Goal: Book appointment/travel/reservation

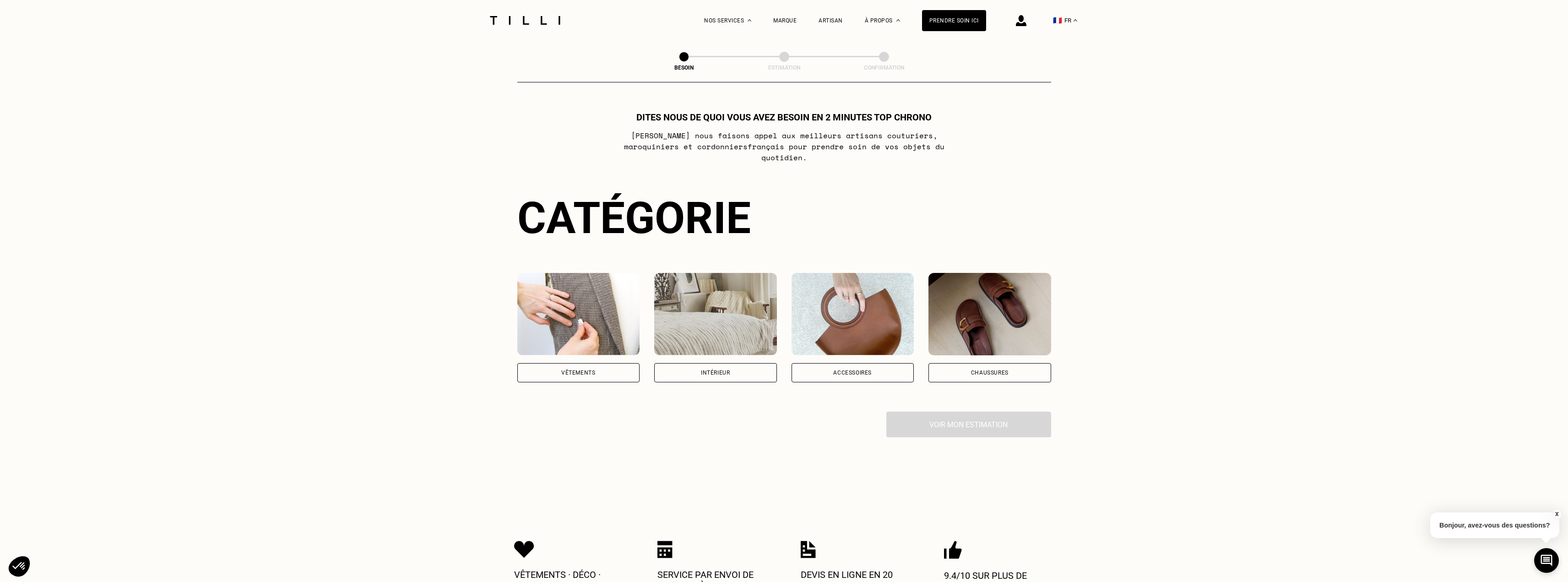
click at [564, 370] on div "Vêtements" at bounding box center [578, 373] width 34 height 5
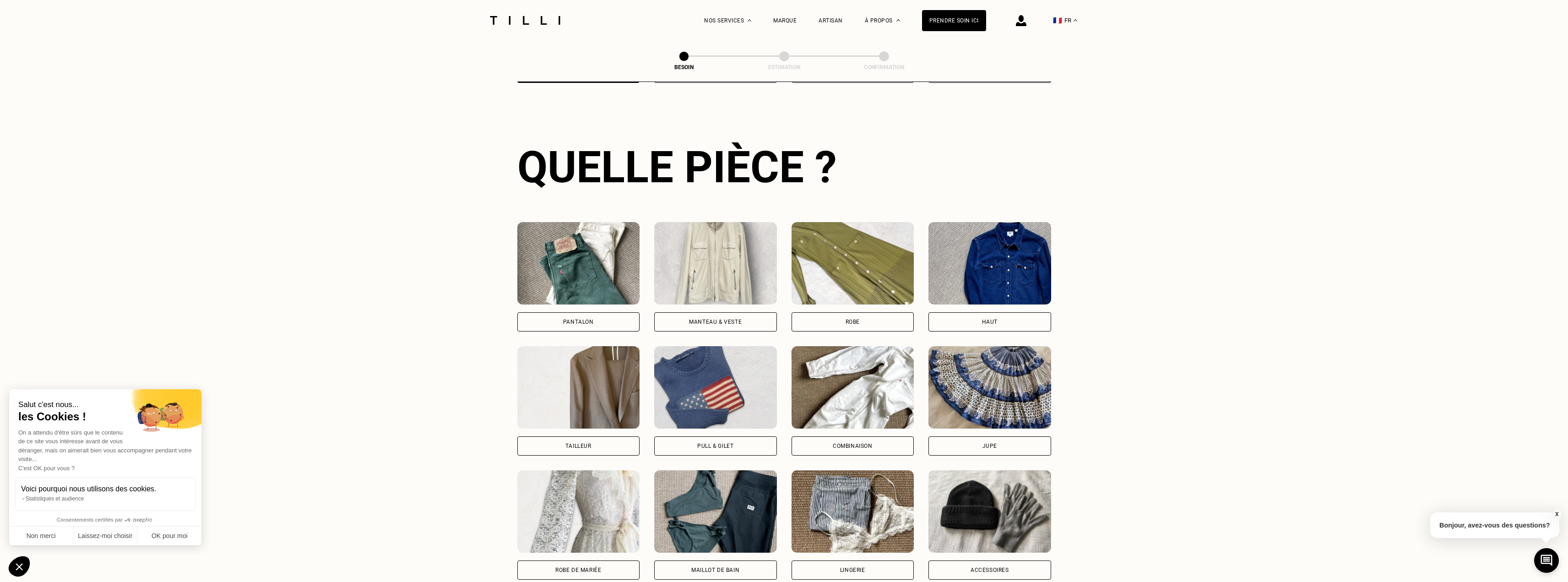
scroll to position [696, 0]
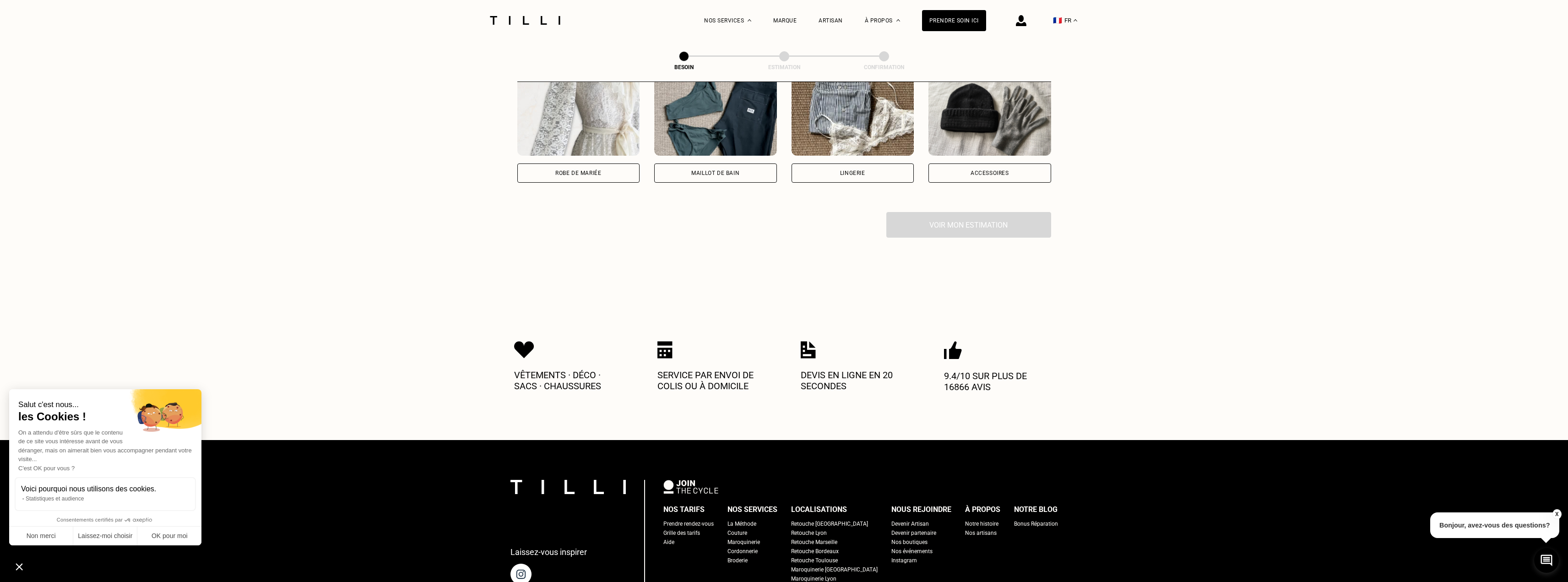
click at [841, 169] on div "Lingerie" at bounding box center [852, 173] width 123 height 19
select select "FR"
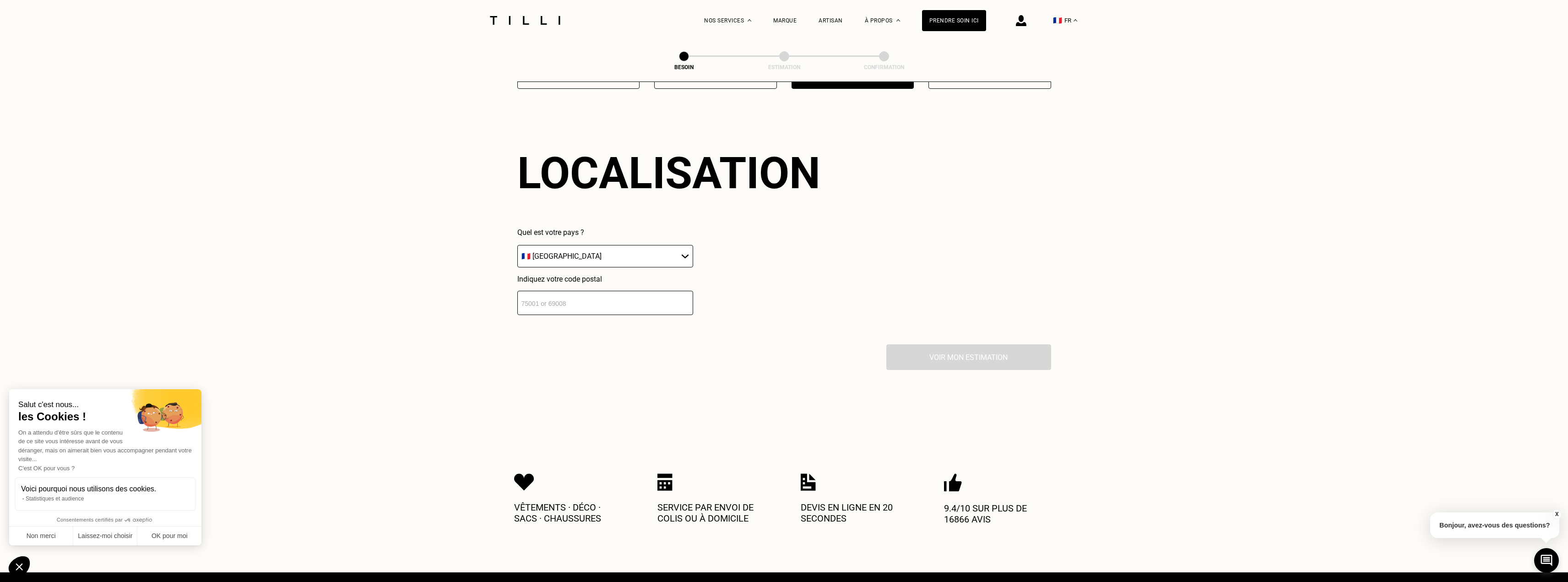
scroll to position [797, 0]
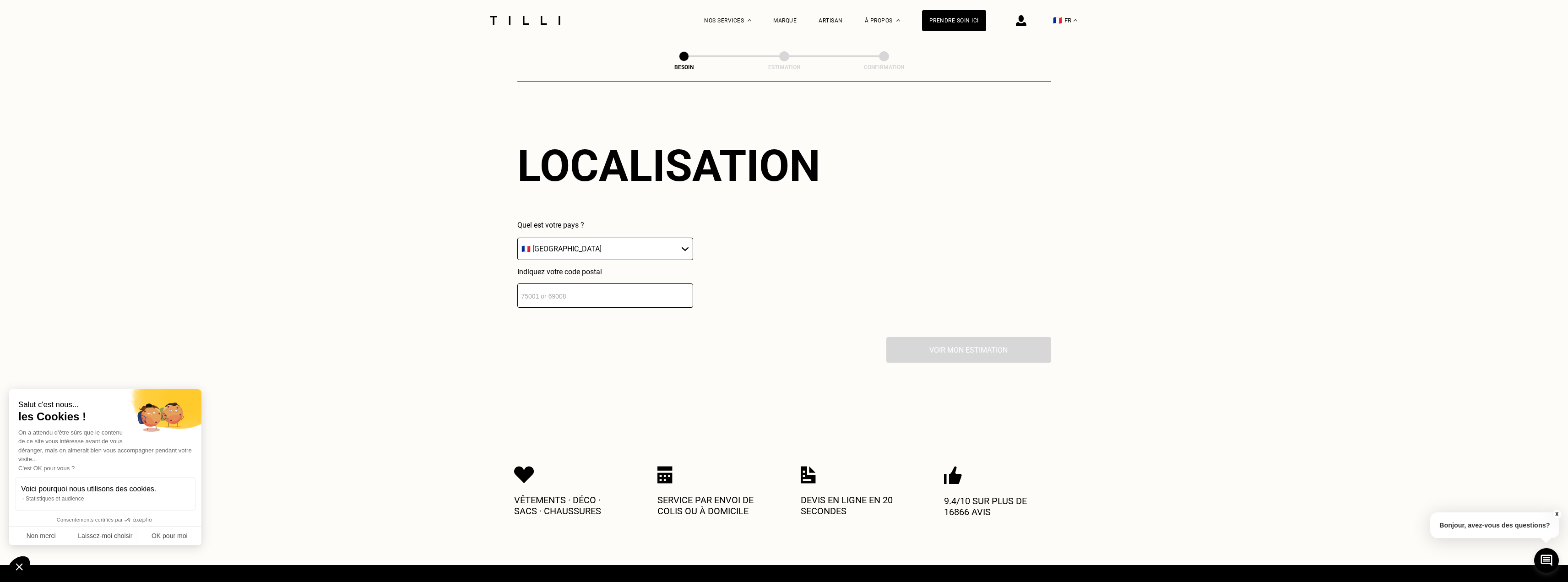
click at [579, 291] on input "number" at bounding box center [605, 295] width 176 height 24
type input "27400"
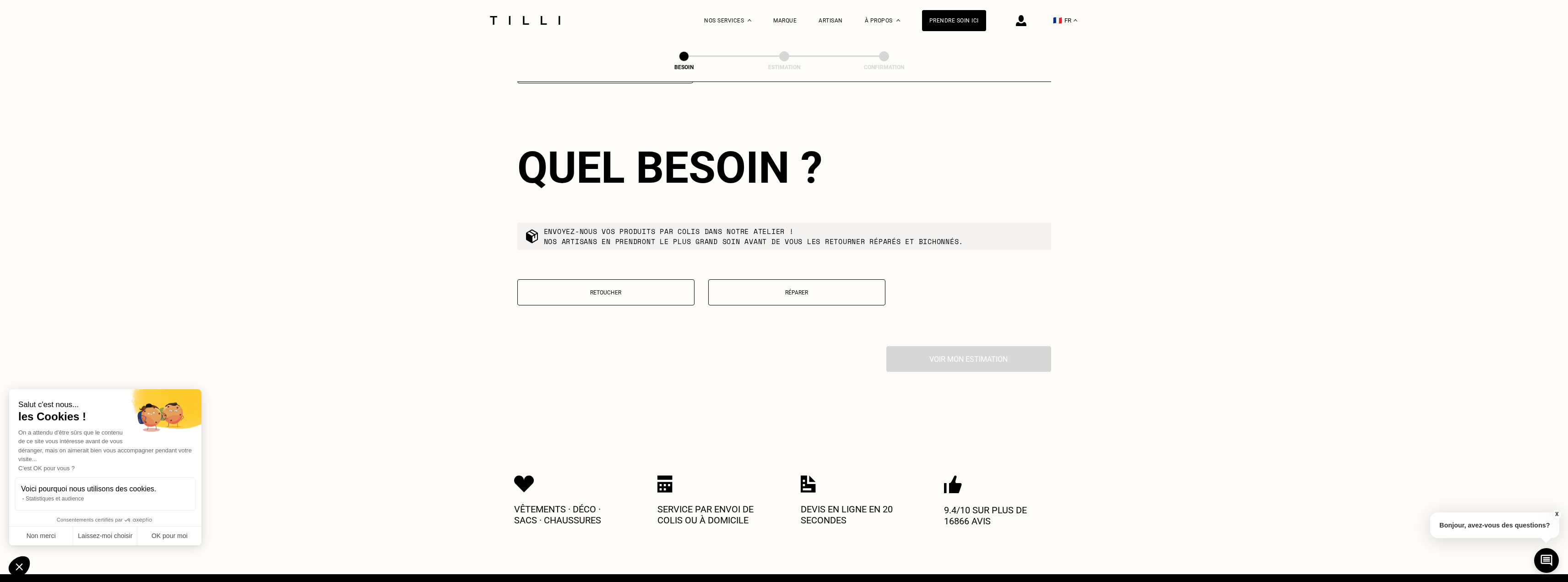
scroll to position [1025, 0]
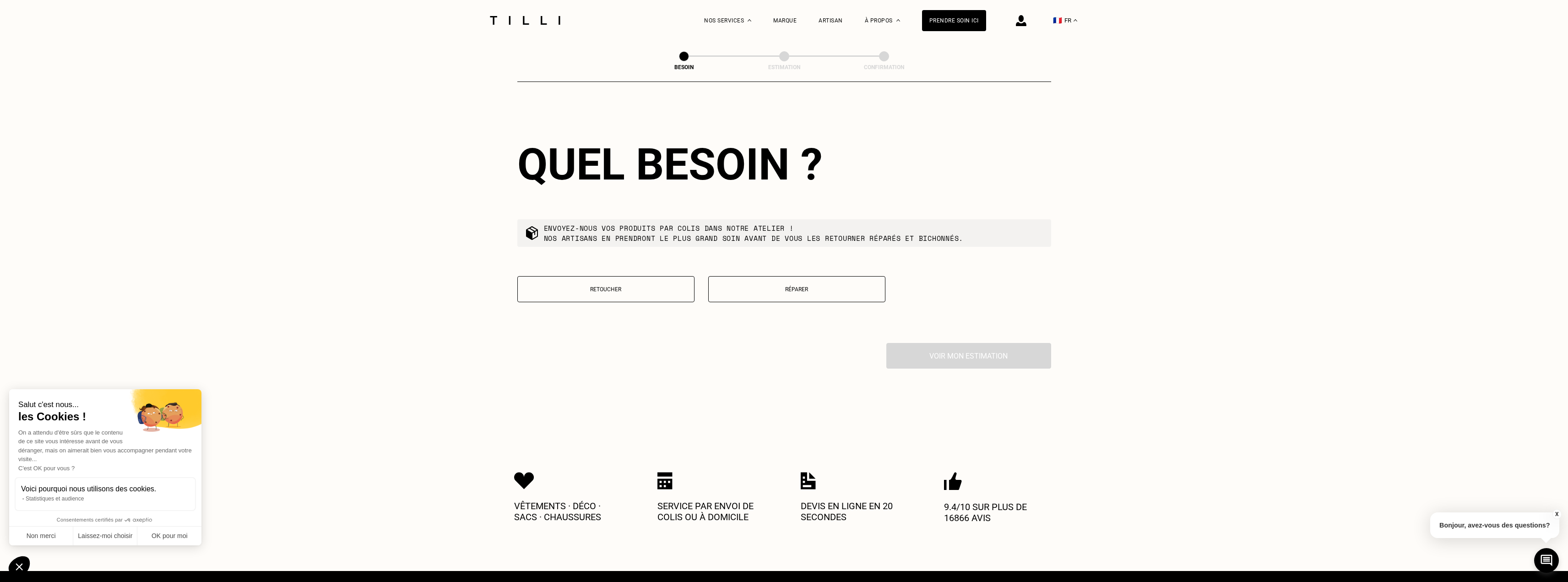
click at [800, 286] on p "Réparer" at bounding box center [796, 289] width 167 height 7
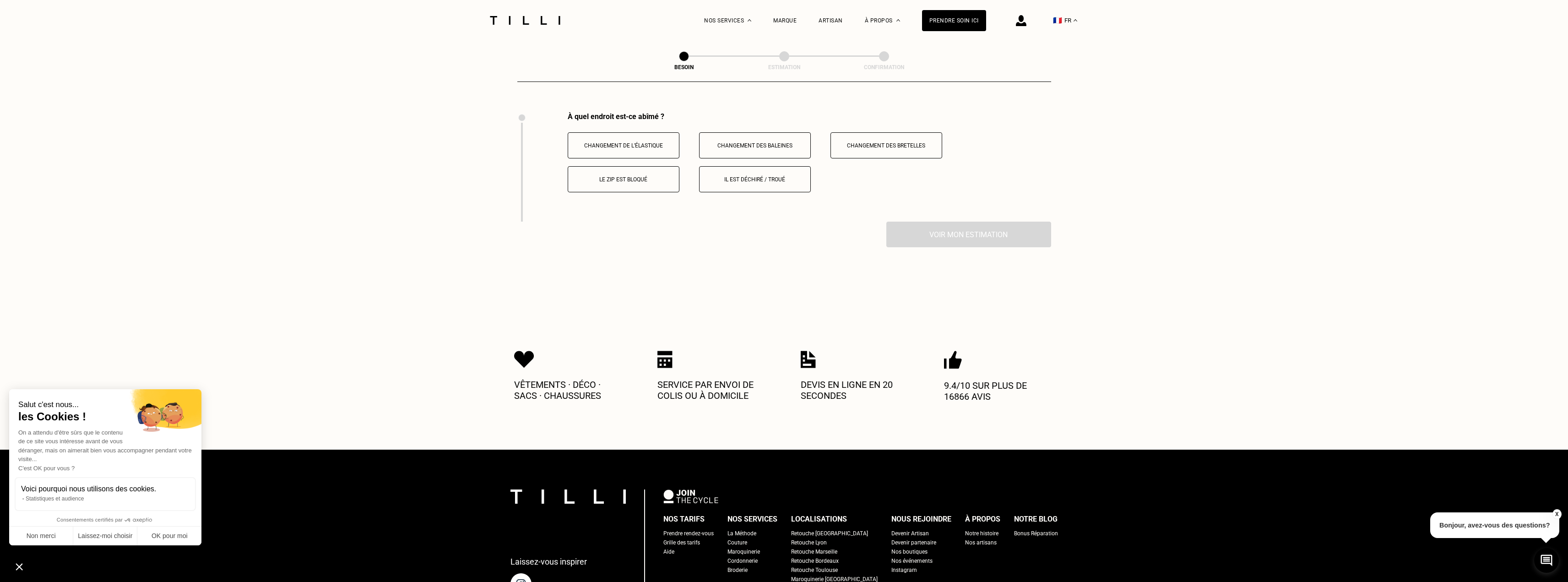
scroll to position [1260, 0]
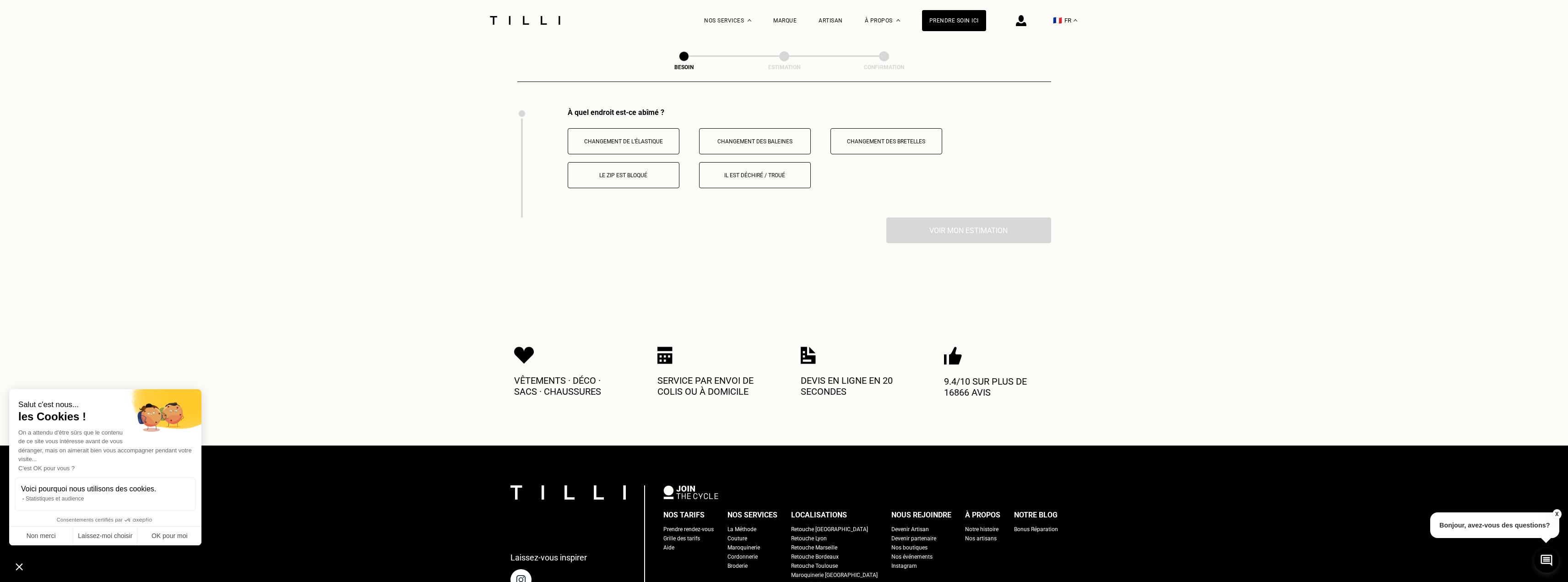
click at [764, 172] on p "Il est déchiré / troué" at bounding box center [754, 175] width 102 height 7
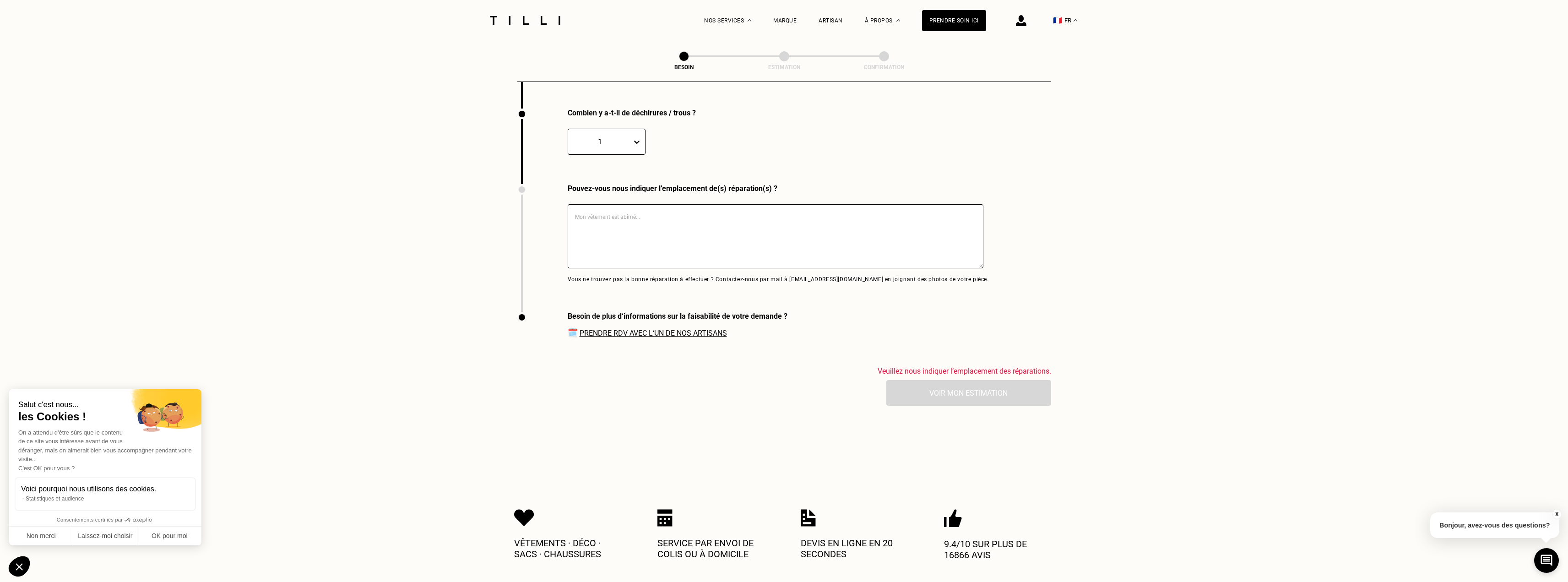
scroll to position [1369, 0]
click at [619, 215] on textarea at bounding box center [775, 236] width 416 height 64
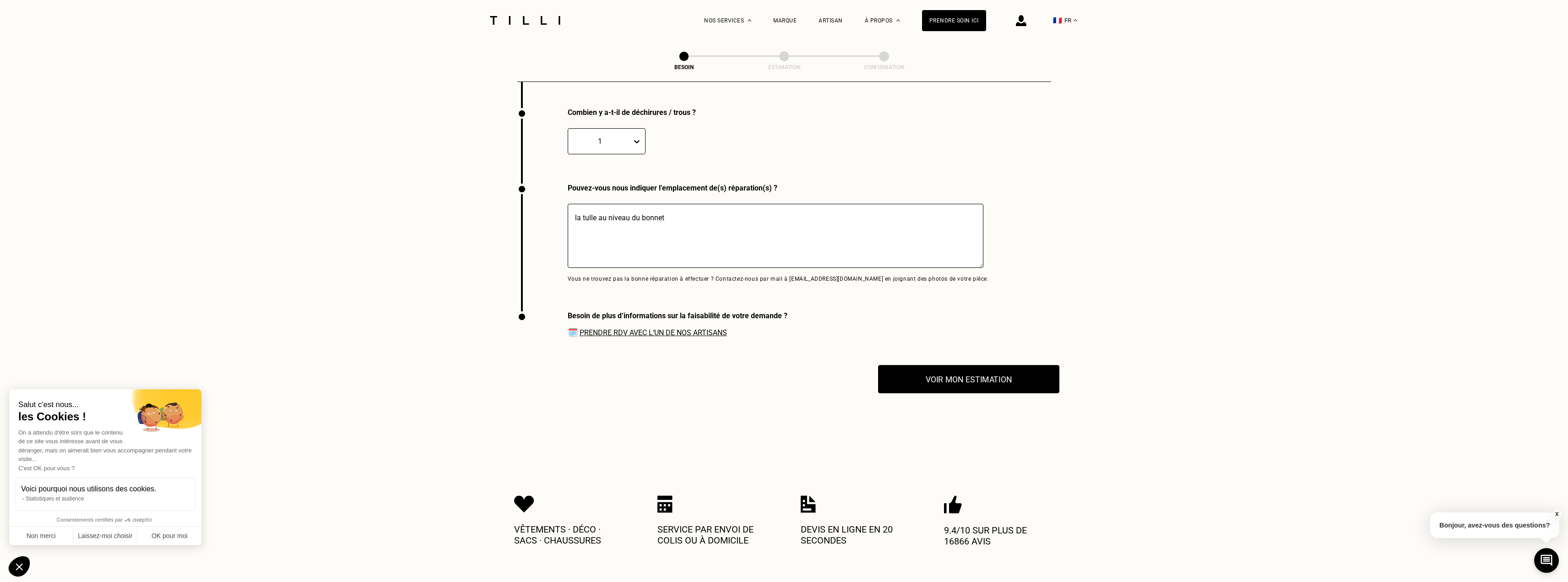
type textarea "la tulle au niveau du bonnet"
click at [947, 370] on button "Voir mon estimation" at bounding box center [968, 379] width 181 height 28
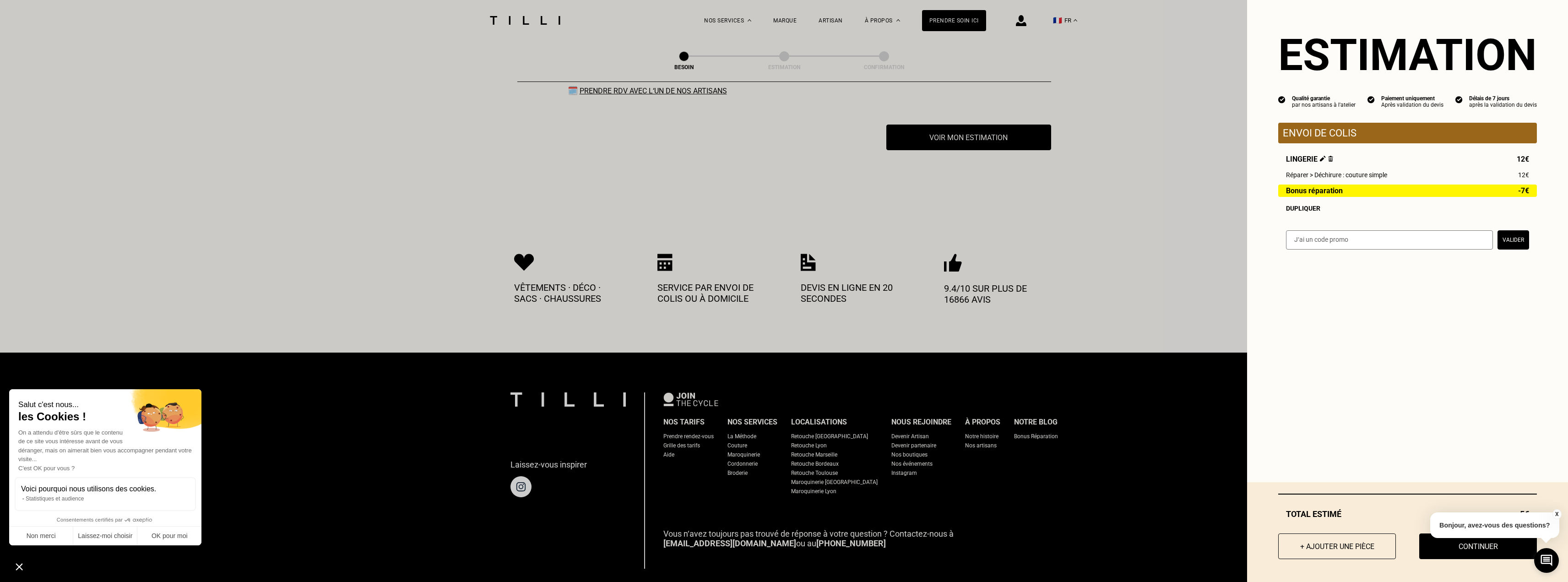
scroll to position [1675, 0]
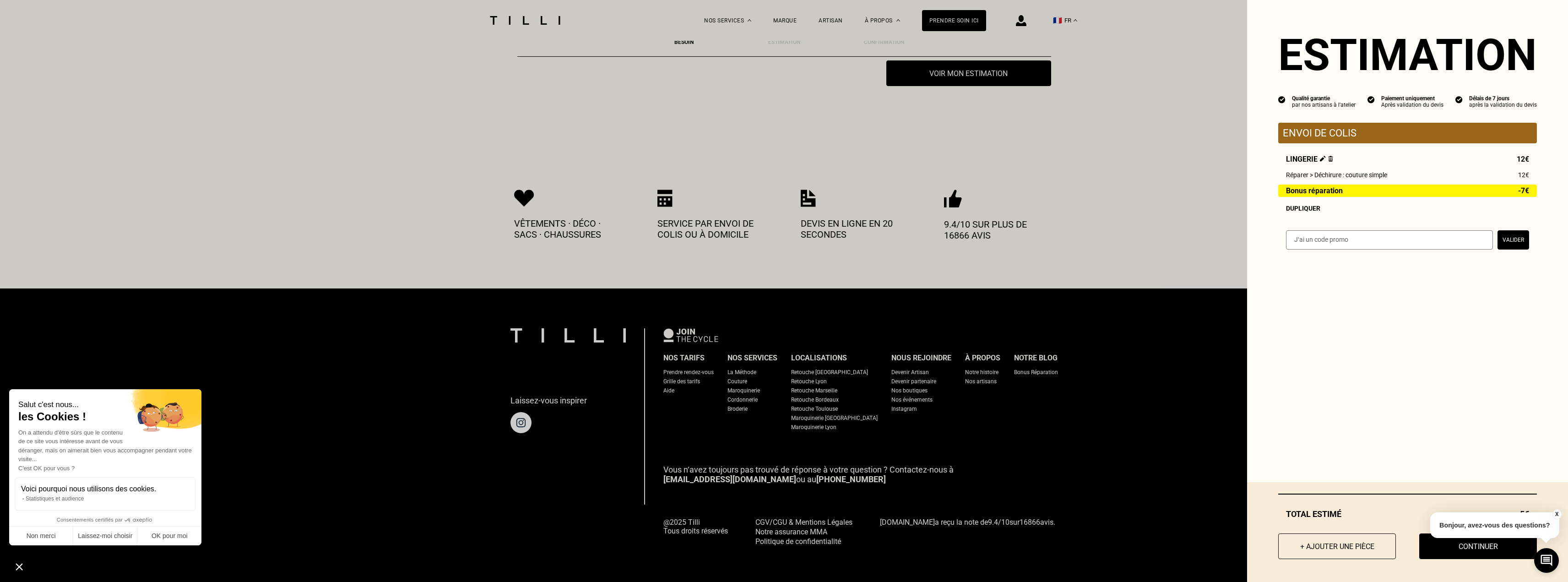
click at [1558, 514] on button "X" at bounding box center [1556, 514] width 9 height 10
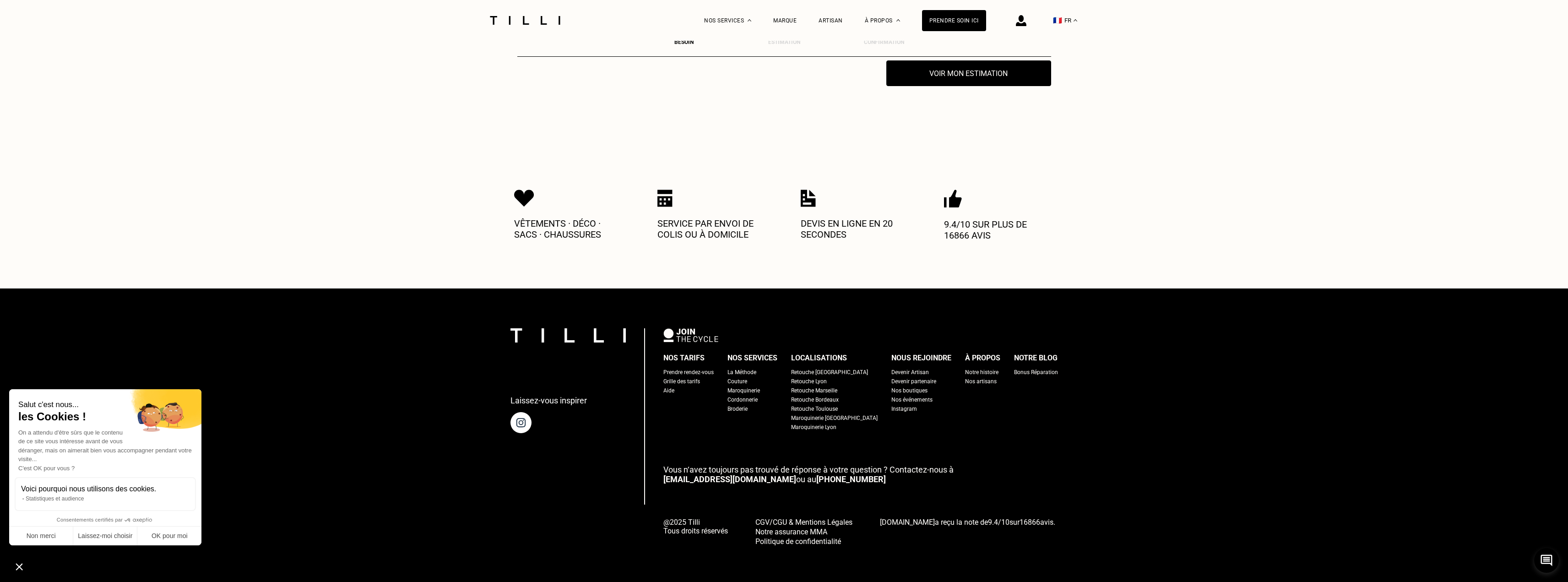
scroll to position [1278, 0]
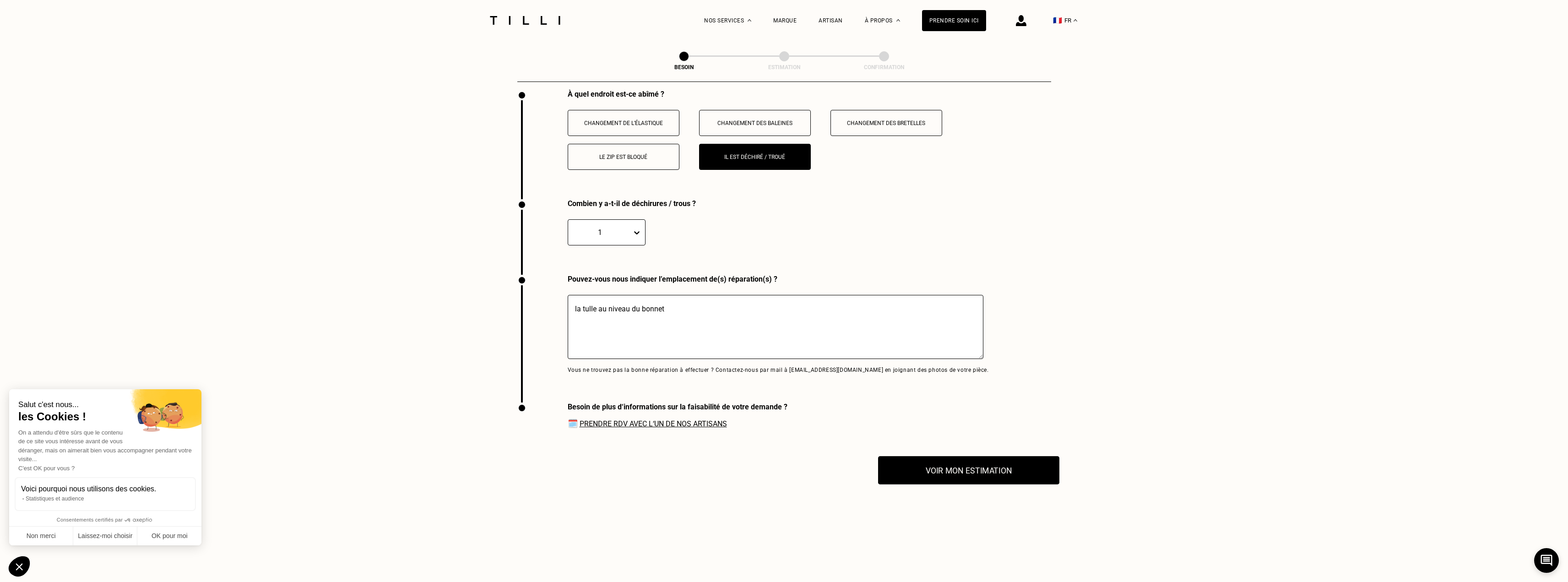
click at [972, 469] on button "Voir mon estimation" at bounding box center [968, 470] width 181 height 28
click at [653, 419] on link "Prendre RDV avec l‘un de nos artisans" at bounding box center [653, 423] width 148 height 9
click at [972, 465] on button "Voir mon estimation" at bounding box center [968, 470] width 181 height 28
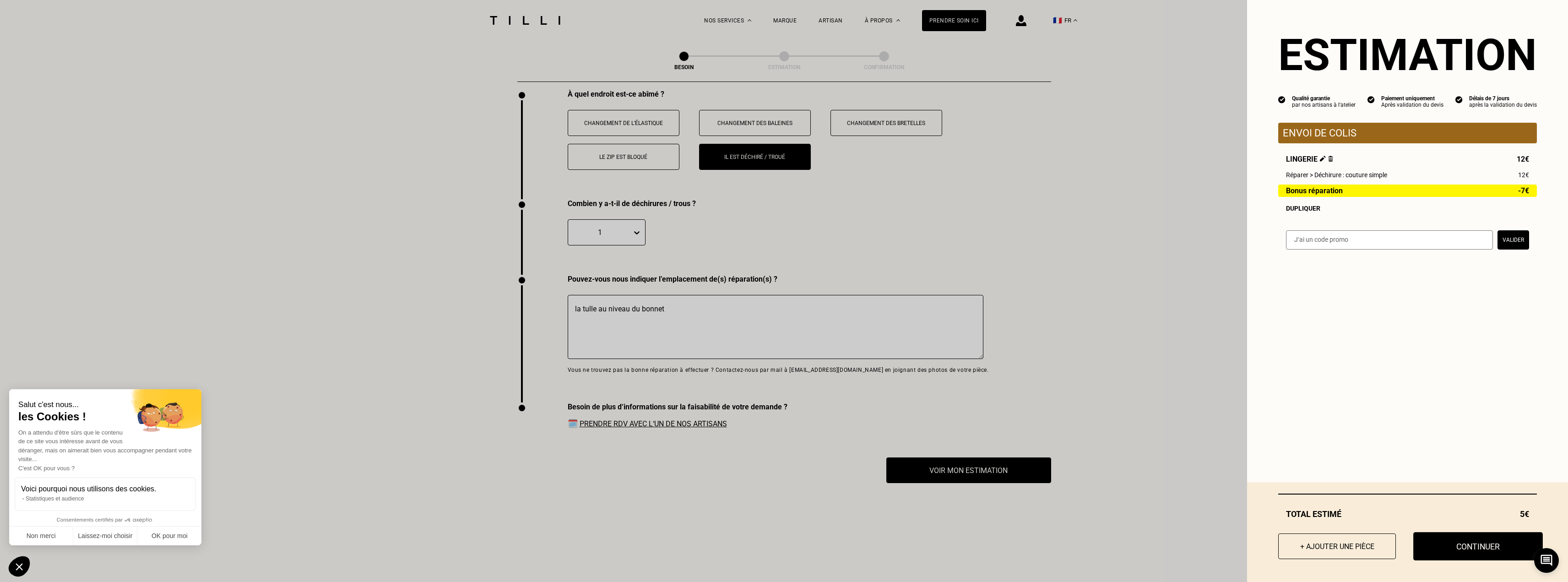
click at [1441, 540] on button "Continuer" at bounding box center [1477, 546] width 129 height 28
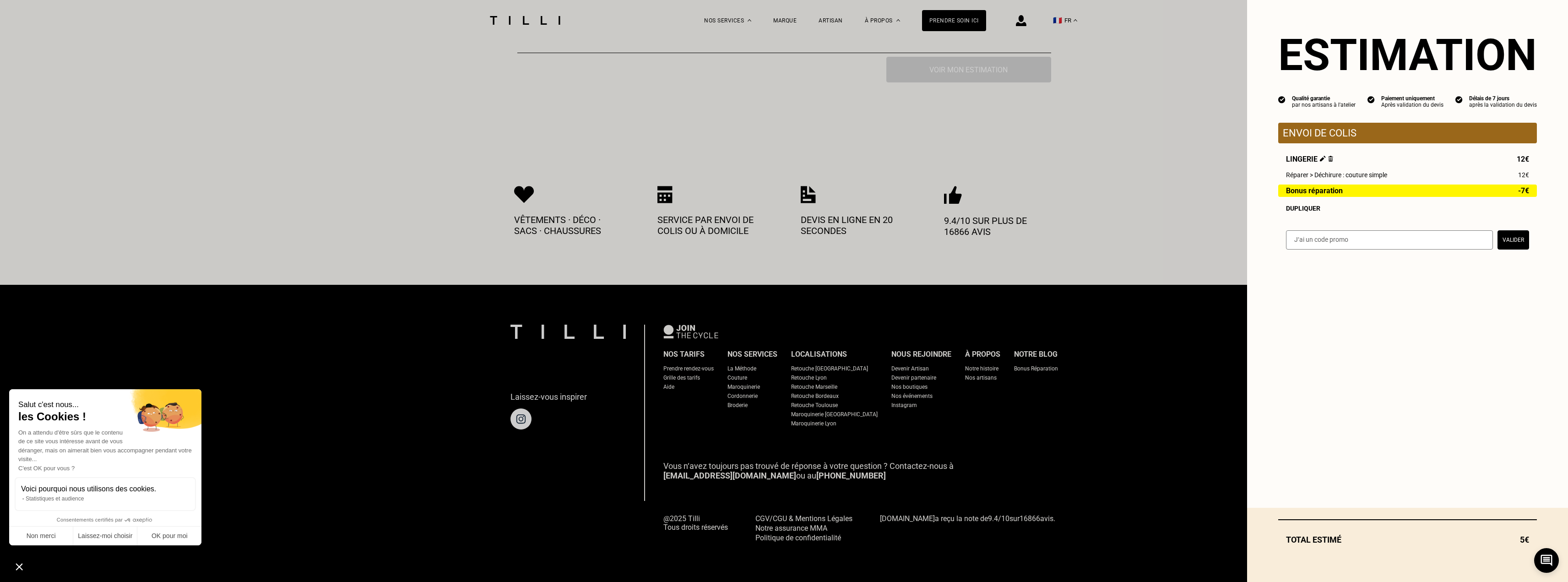
scroll to position [346, 0]
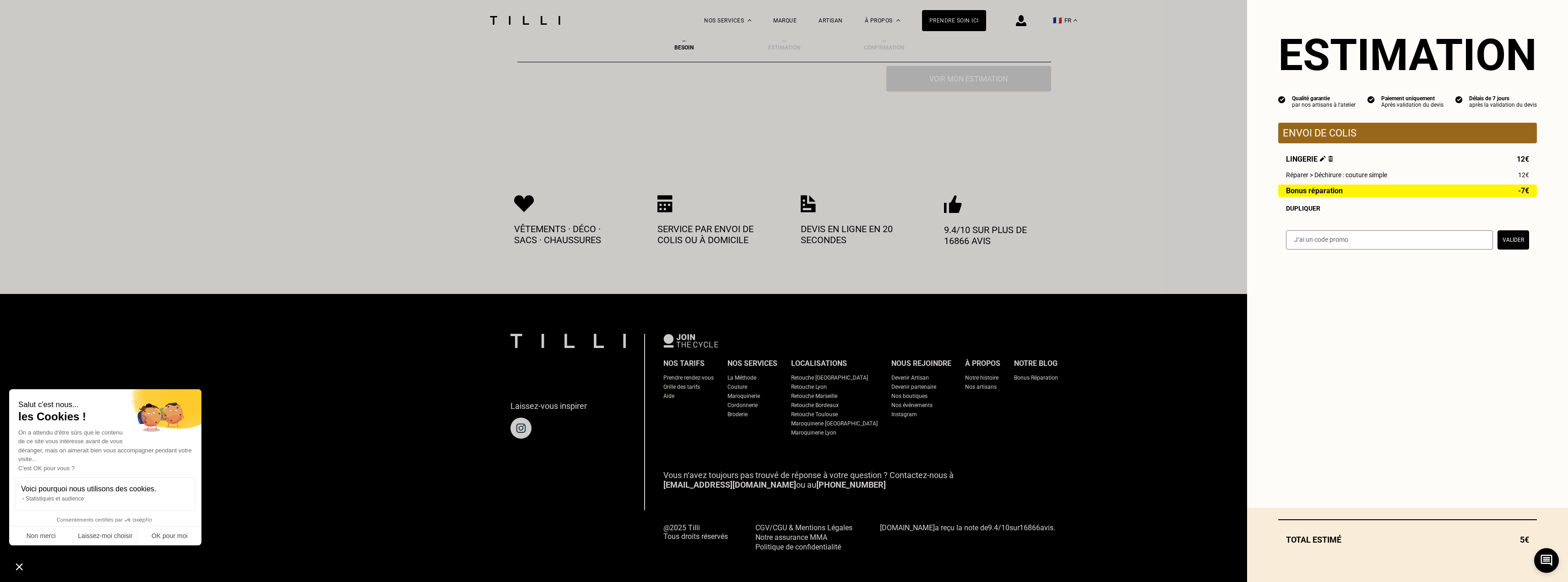
select select "FR"
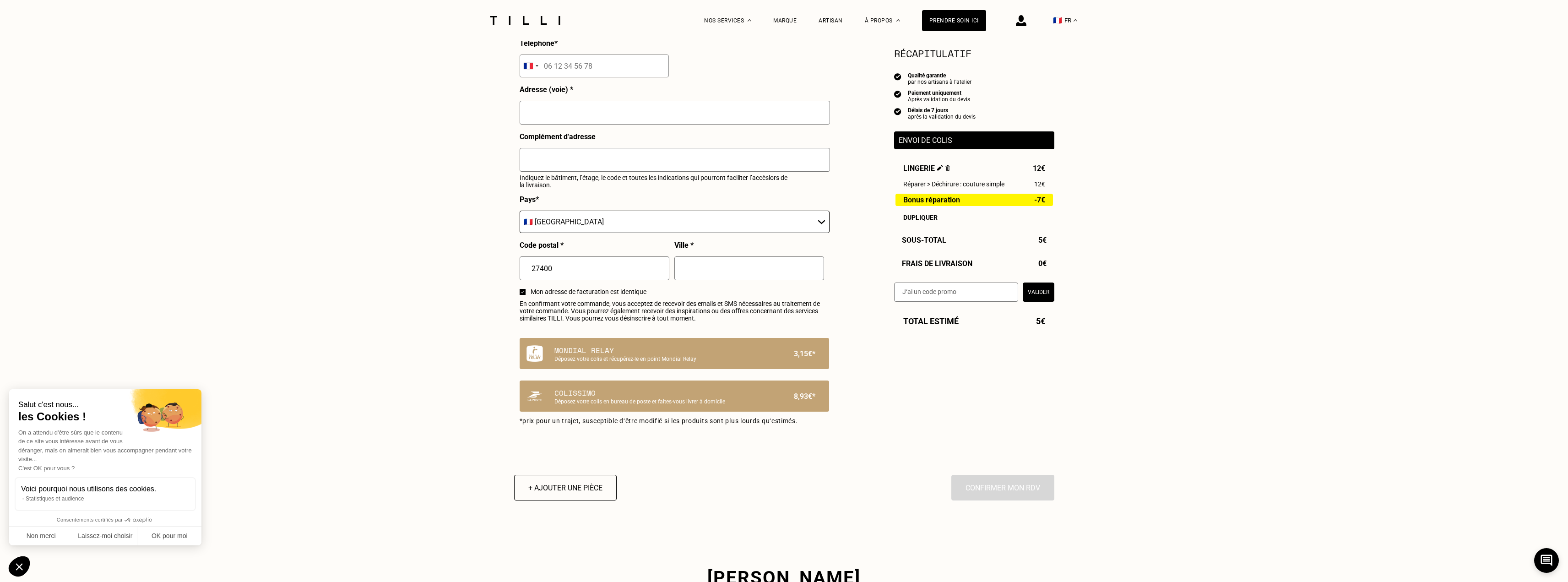
scroll to position [397, 0]
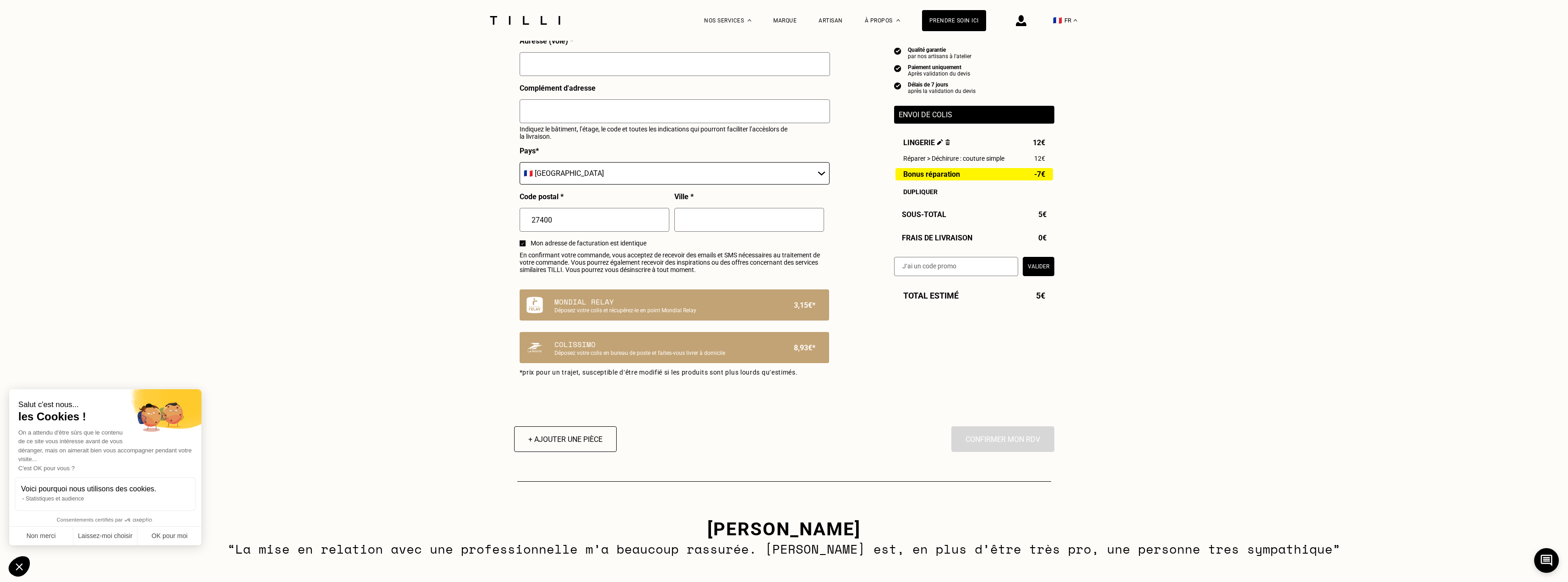
click at [560, 72] on input "text" at bounding box center [674, 64] width 310 height 24
type input "[STREET_ADDRESS]"
type input "[PERSON_NAME]"
type input "painchault"
type input "[PERSON_NAME][EMAIL_ADDRESS][DOMAIN_NAME]"
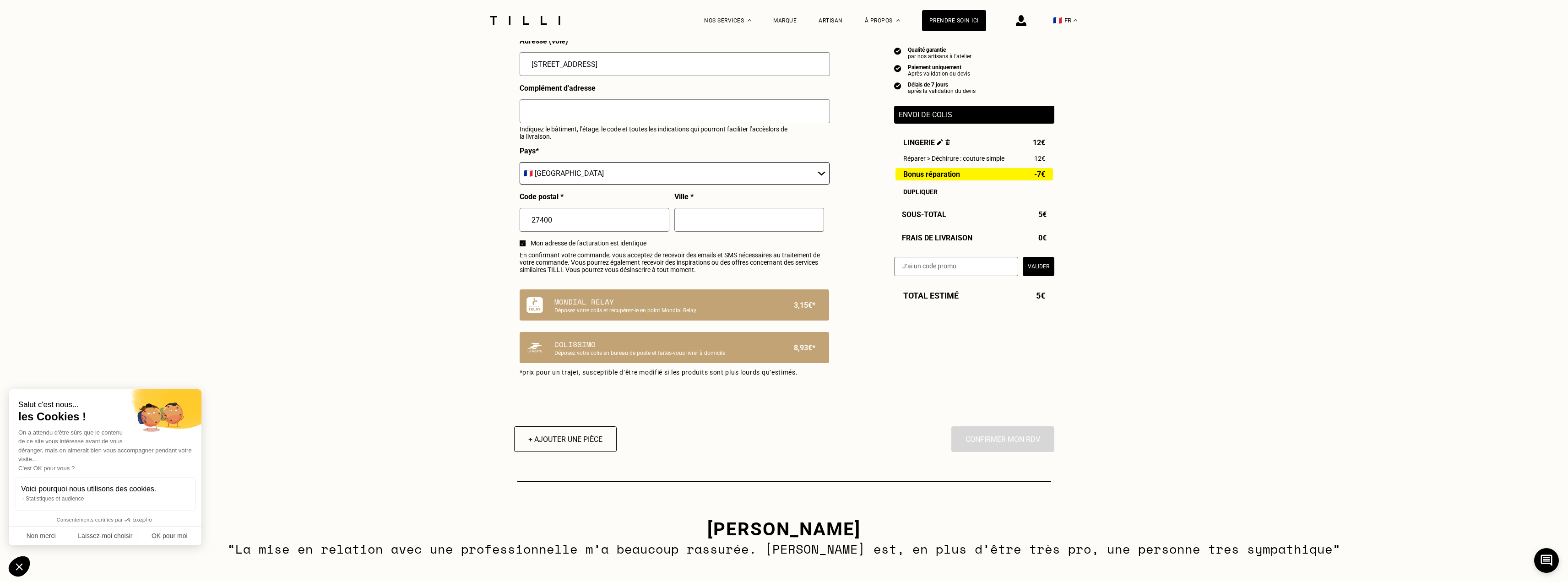
type input "06 18 73 54 17"
type input "[GEOGRAPHIC_DATA]"
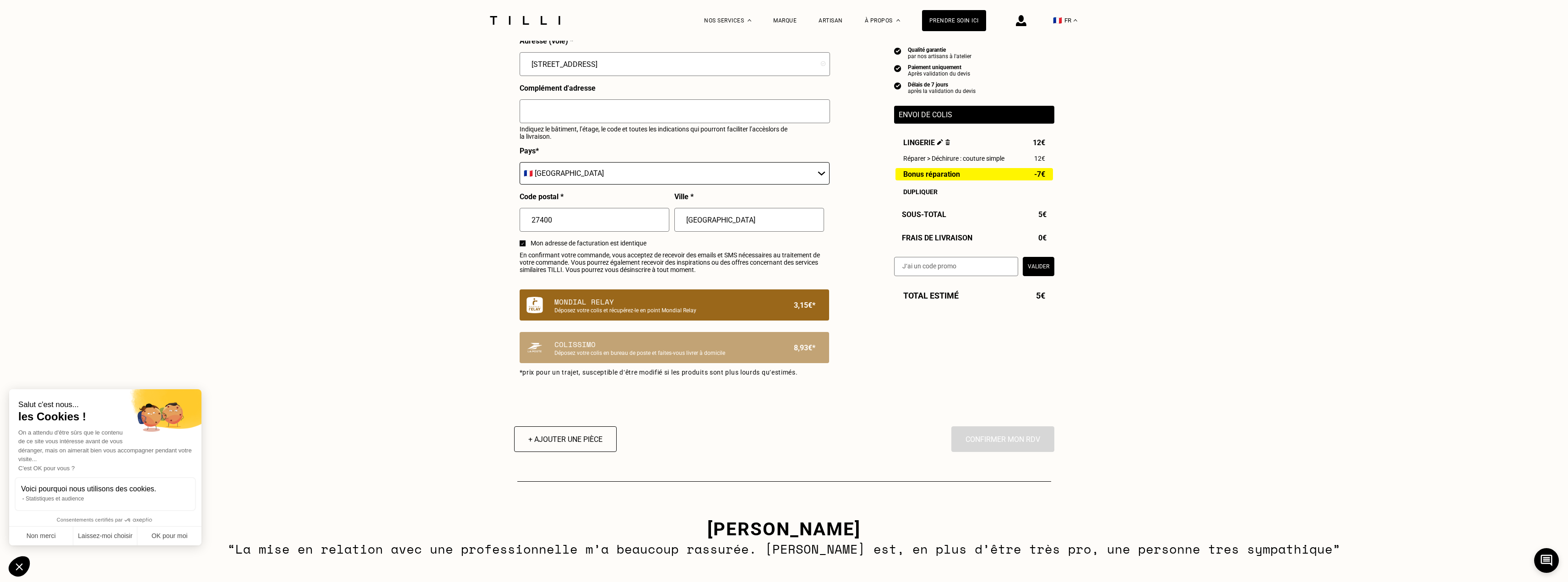
click at [701, 304] on p "Mondial Relay" at bounding box center [659, 301] width 209 height 11
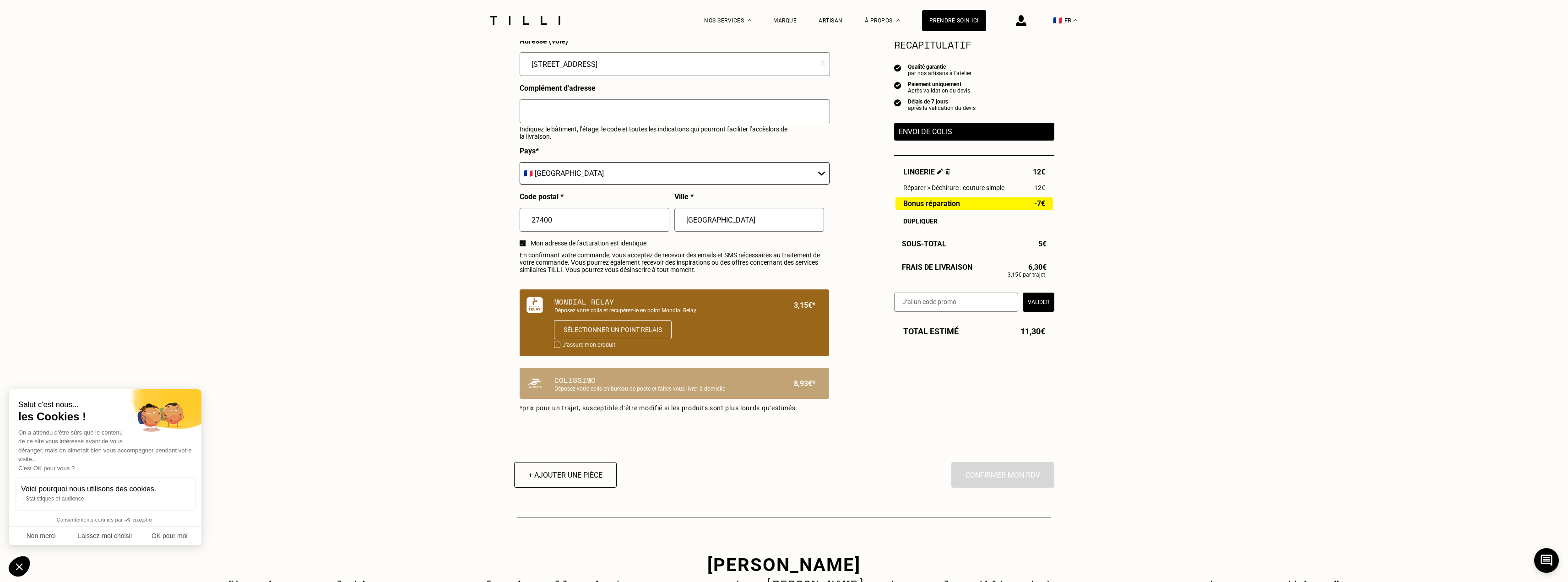
click at [556, 348] on div at bounding box center [557, 345] width 7 height 7
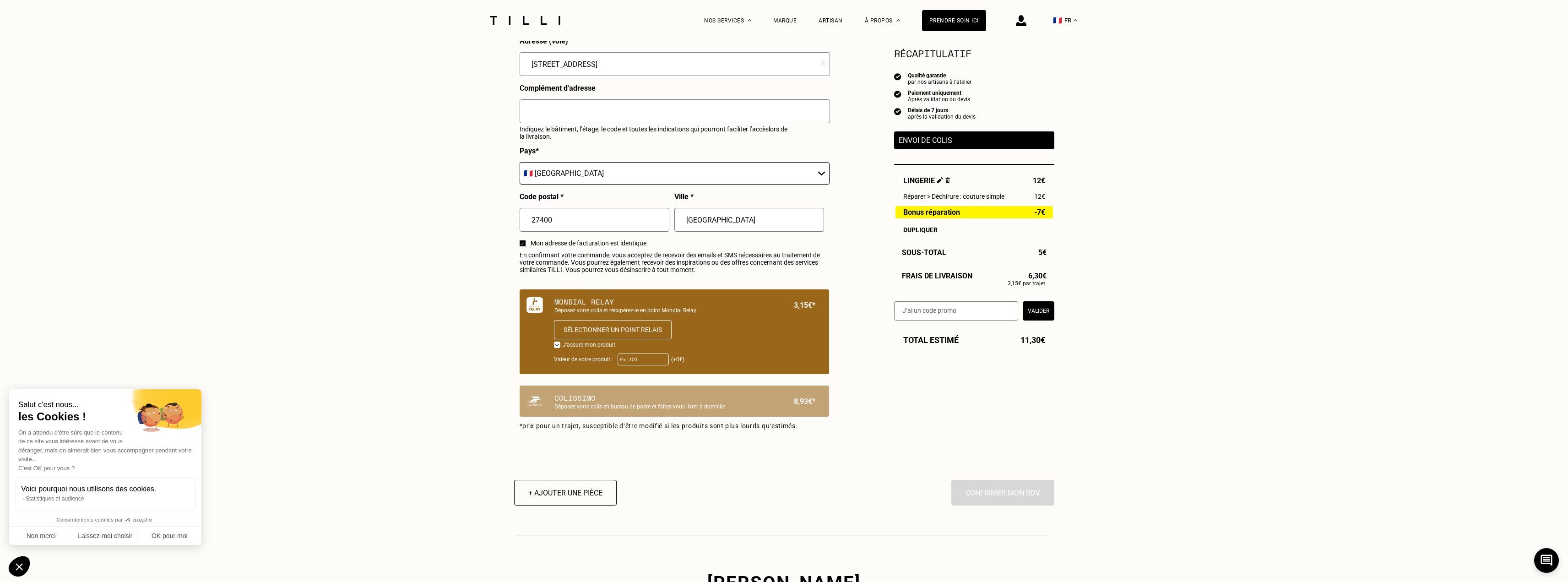
click at [556, 348] on div at bounding box center [557, 345] width 7 height 7
checkbox input "false"
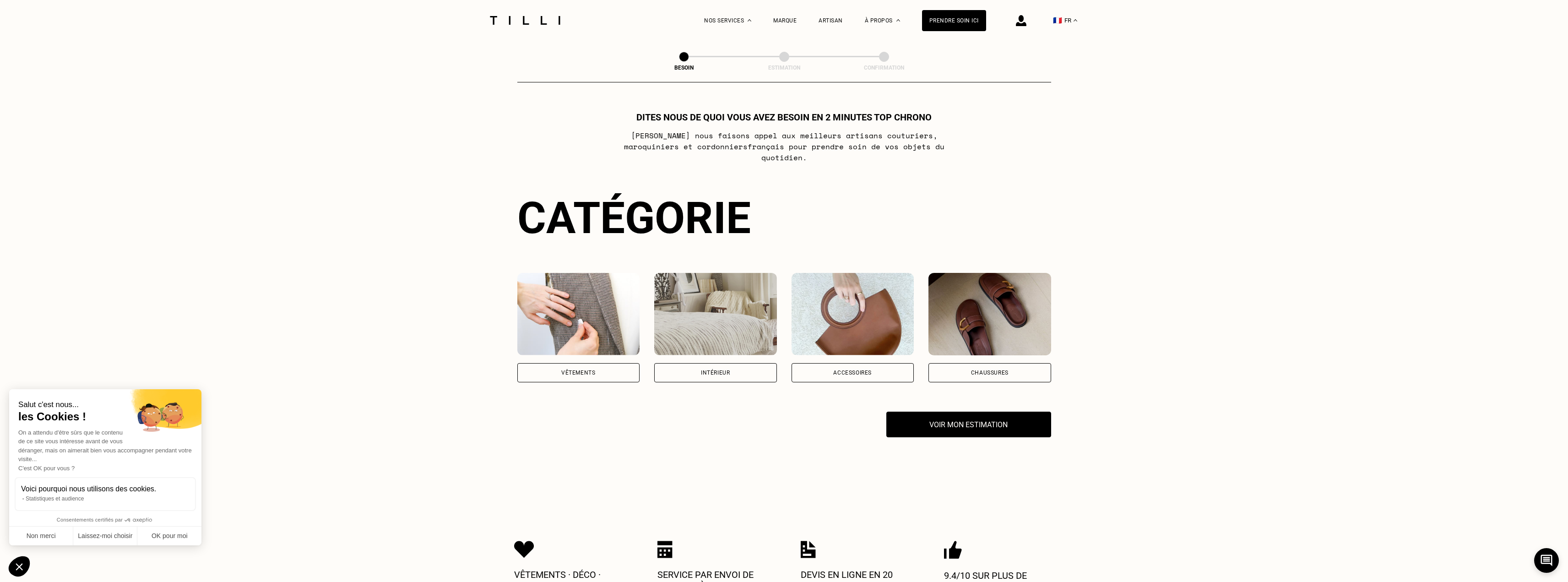
click at [564, 370] on div "Vêtements" at bounding box center [578, 373] width 34 height 5
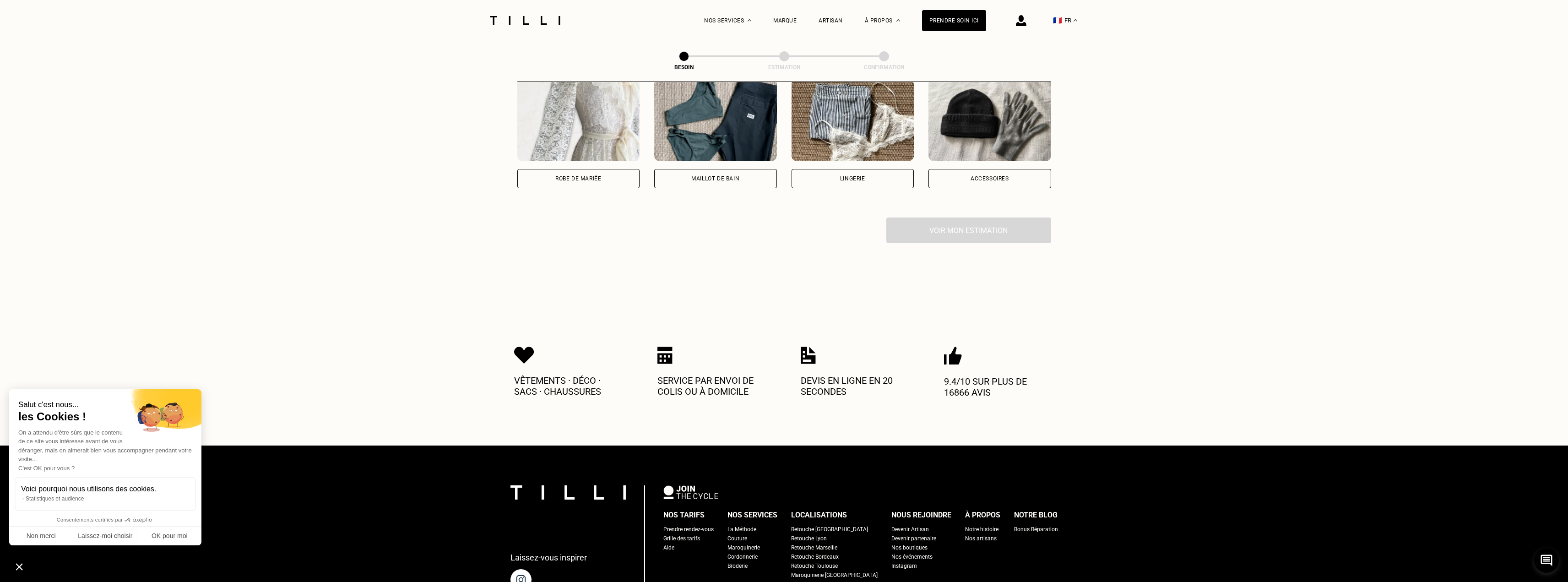
scroll to position [692, 0]
click at [850, 173] on div "Lingerie" at bounding box center [852, 178] width 123 height 19
select select "FR"
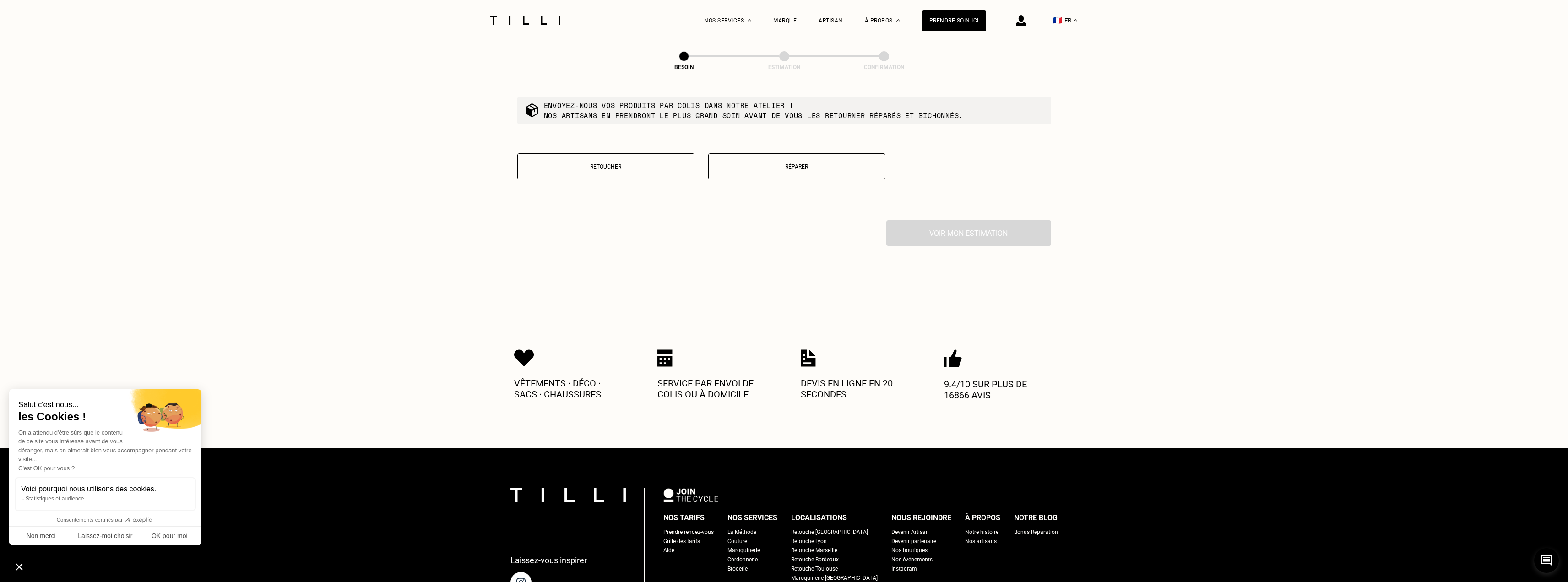
scroll to position [1194, 0]
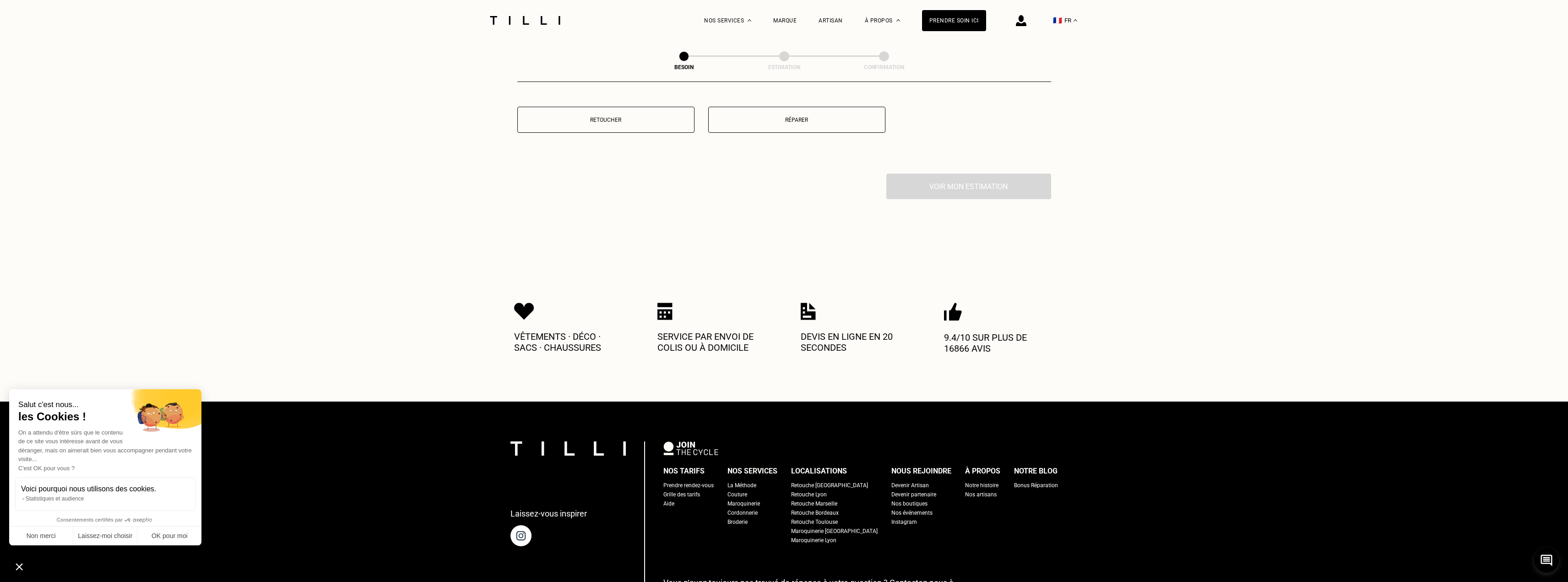
click at [781, 110] on button "Réparer" at bounding box center [796, 120] width 177 height 26
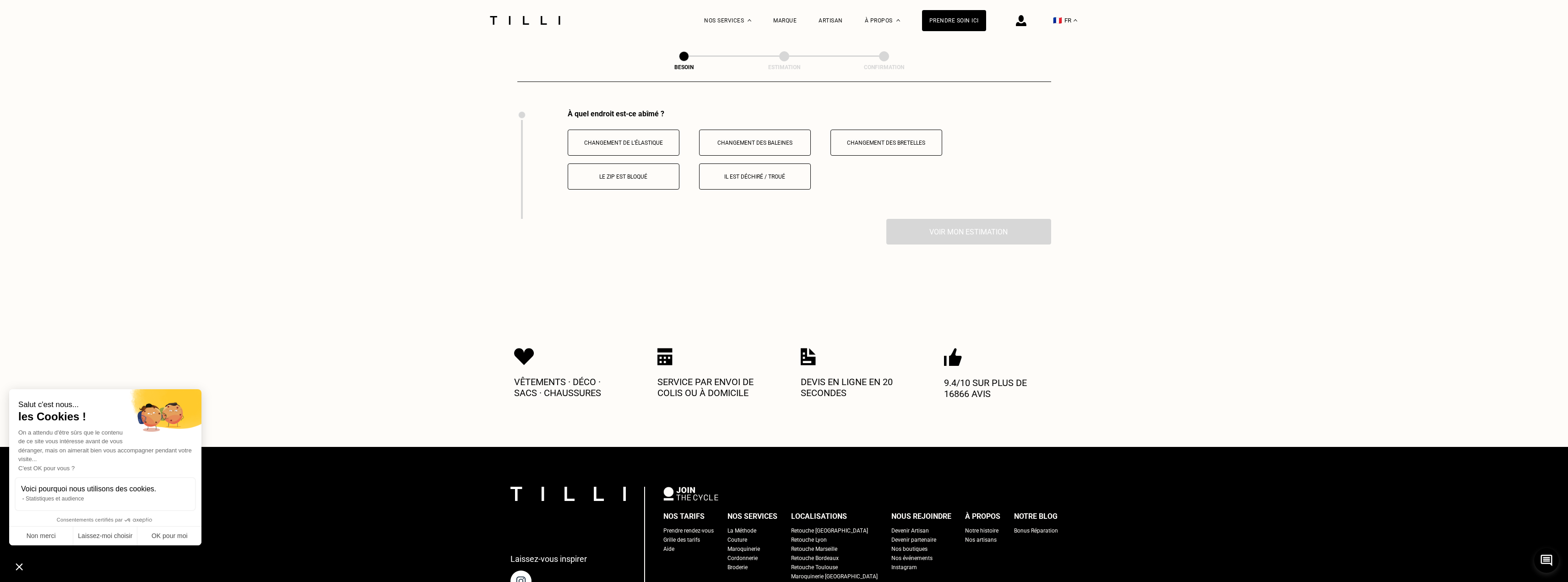
scroll to position [1260, 0]
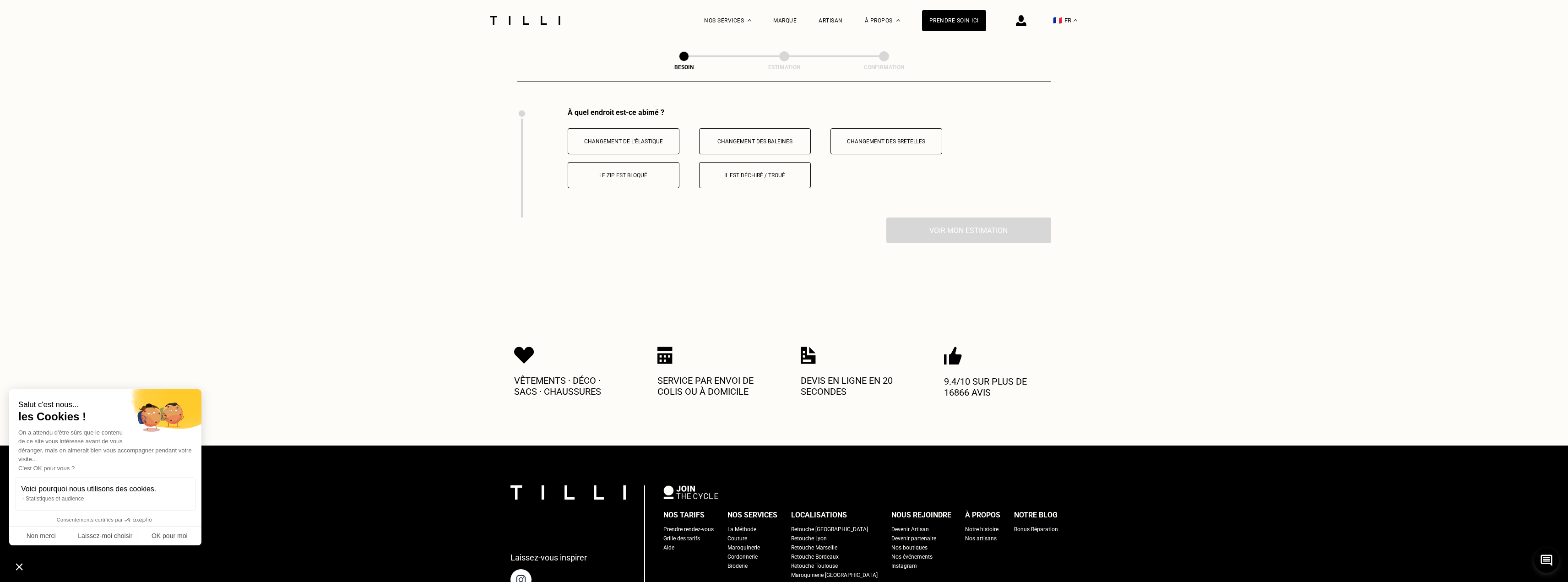
click at [750, 172] on p "Il est déchiré / troué" at bounding box center [754, 175] width 102 height 7
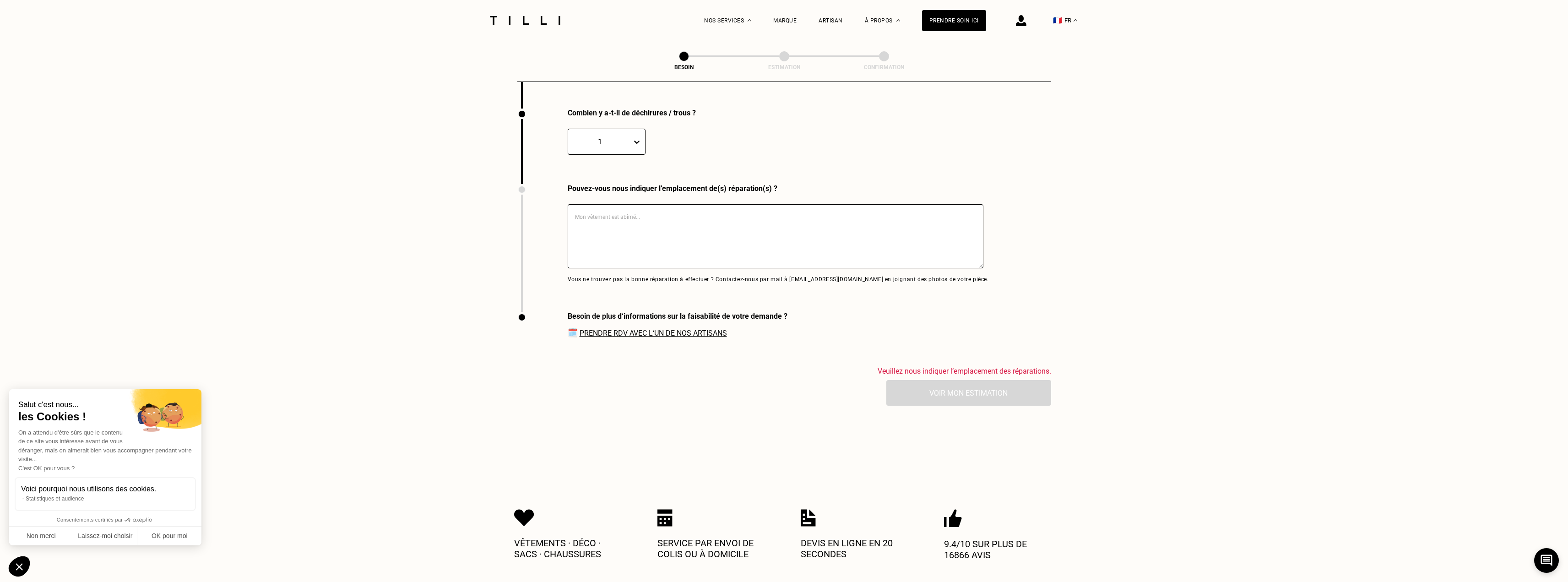
scroll to position [1369, 0]
click at [609, 210] on textarea at bounding box center [775, 236] width 416 height 64
click at [608, 216] on textarea at bounding box center [775, 236] width 416 height 64
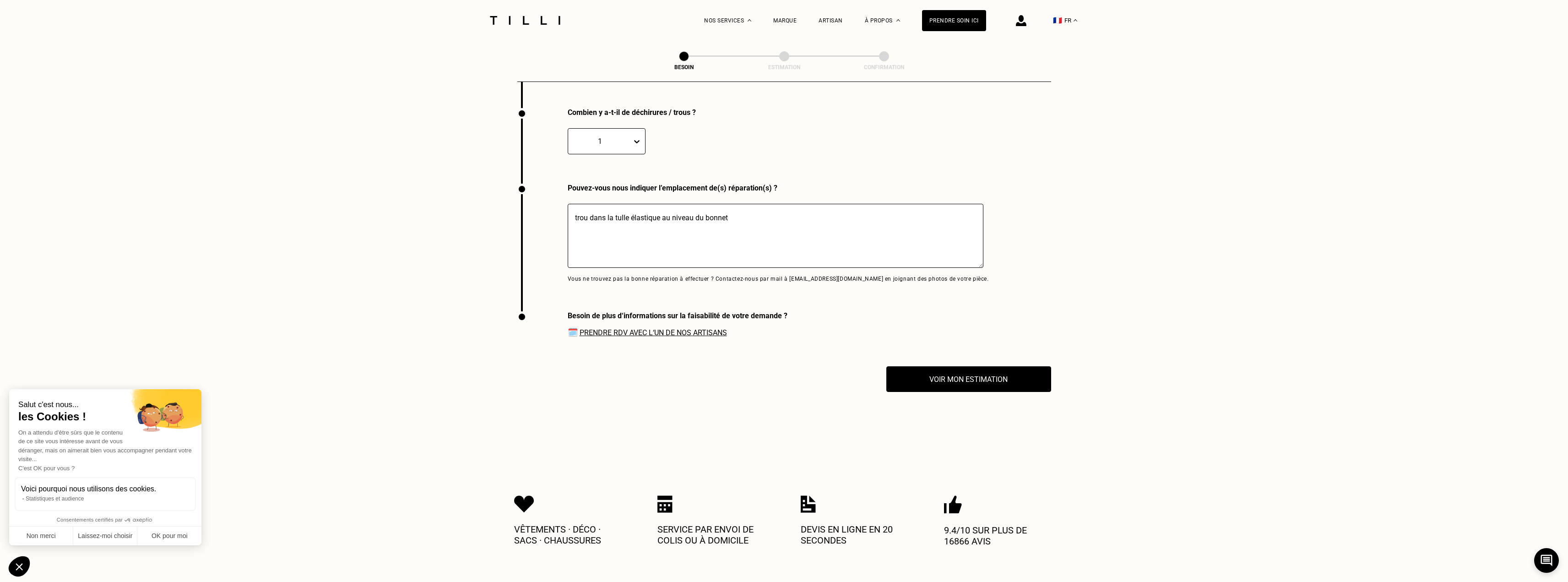
click at [752, 231] on textarea "trou dans la tulle élastique au niveau du bonnet" at bounding box center [775, 236] width 416 height 64
type textarea "trou dans la tulle élastique au niveau du bonnet"
click at [960, 370] on button "Voir mon estimation" at bounding box center [968, 379] width 181 height 28
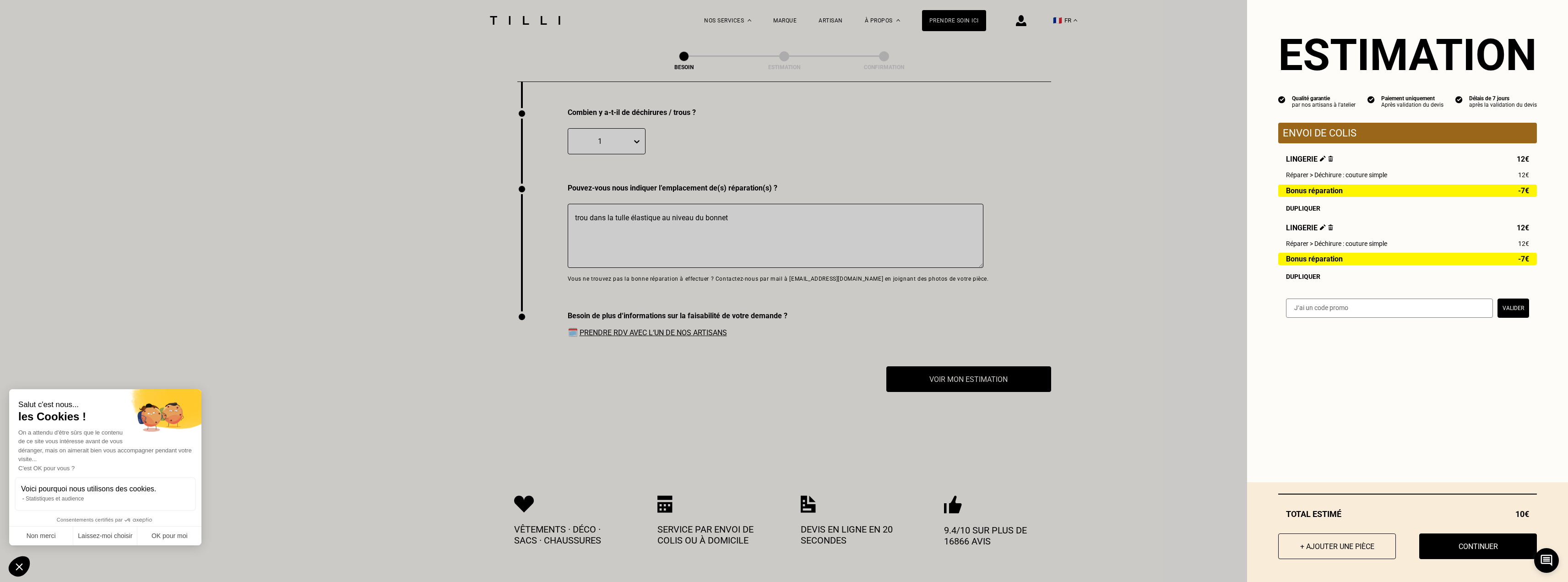
click at [1328, 230] on img at bounding box center [1331, 227] width 5 height 6
click at [1328, 229] on img at bounding box center [1331, 227] width 5 height 6
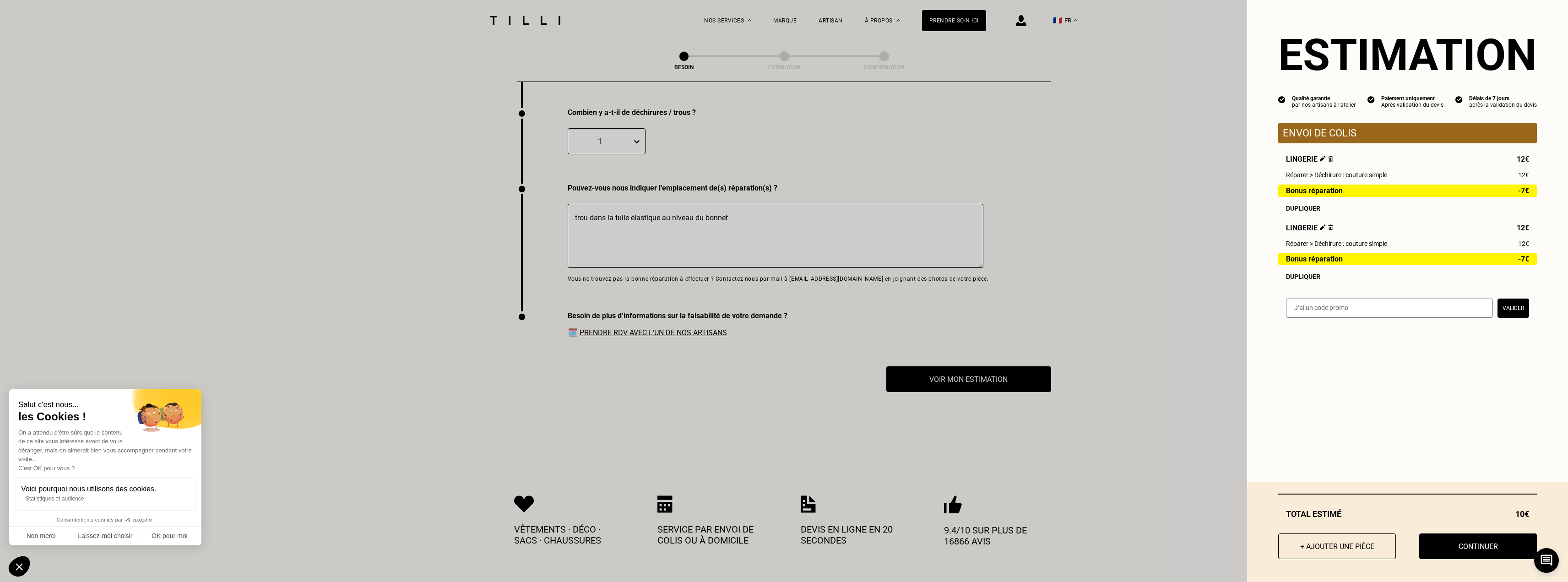
click at [1328, 229] on img at bounding box center [1331, 227] width 5 height 6
click at [1328, 161] on img at bounding box center [1331, 158] width 5 height 6
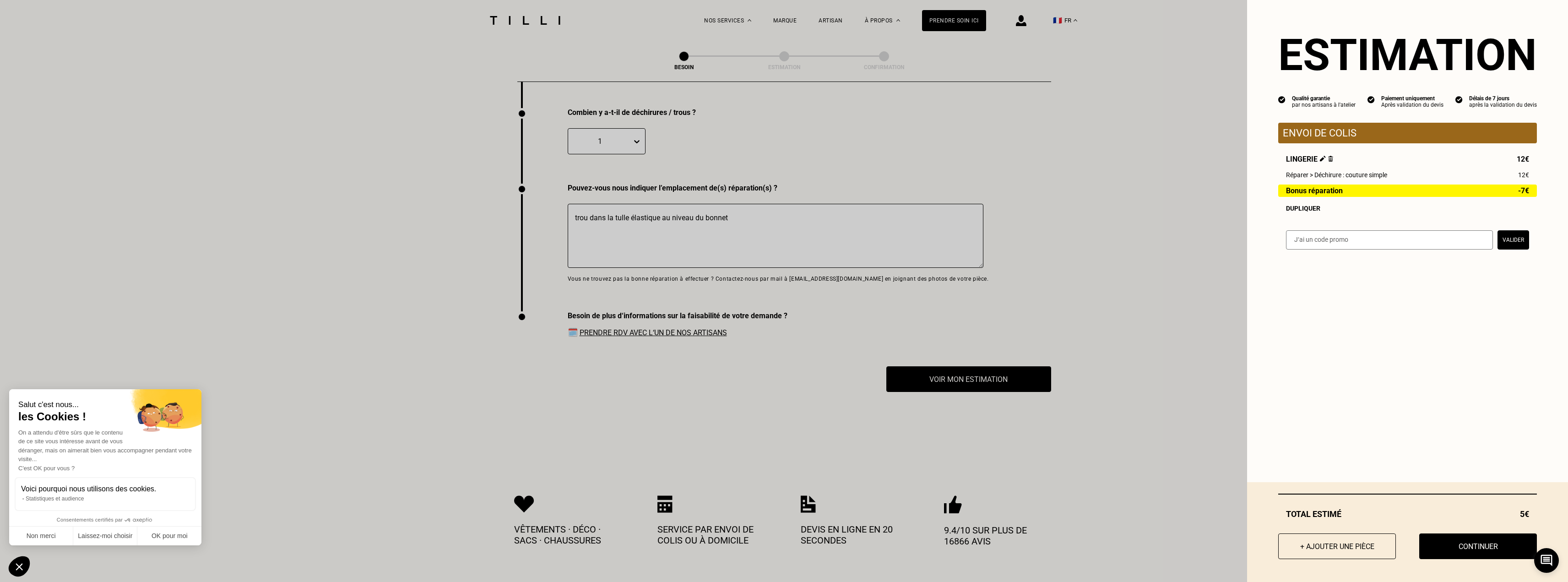
click at [1328, 161] on img at bounding box center [1331, 158] width 5 height 6
click at [1328, 159] on img at bounding box center [1331, 158] width 5 height 6
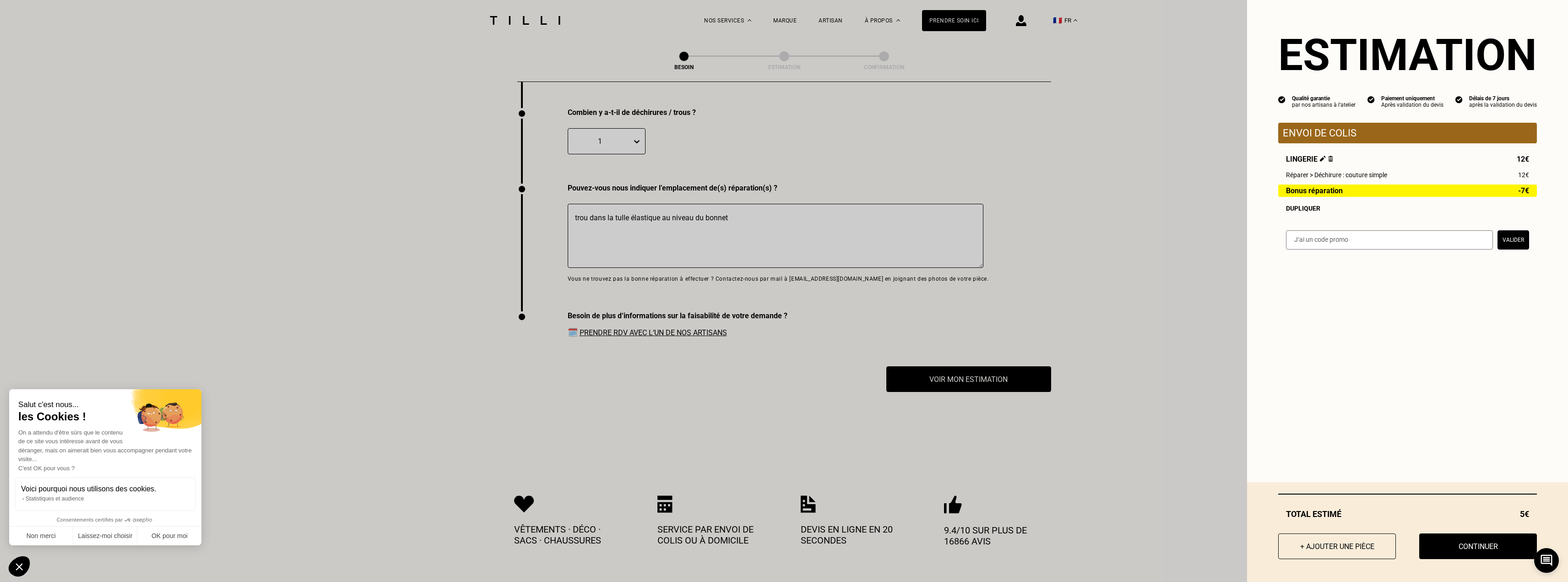
click at [1328, 159] on img at bounding box center [1331, 158] width 5 height 6
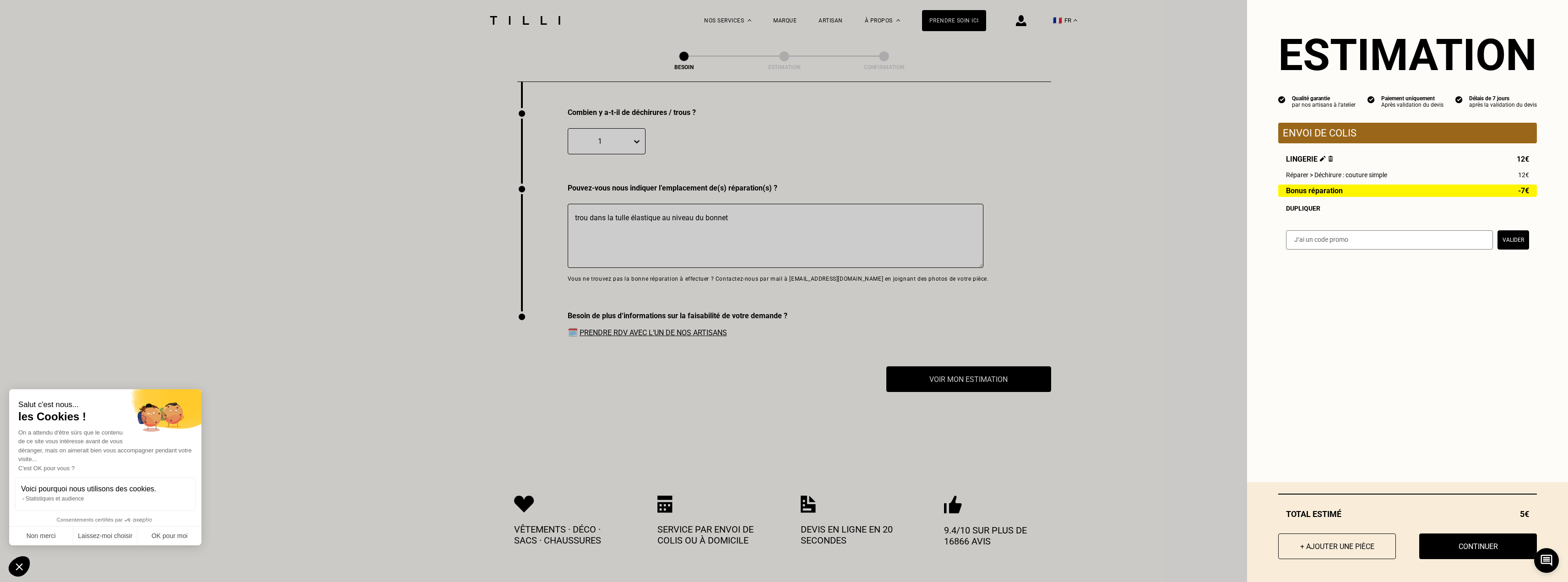
click at [1328, 161] on img at bounding box center [1331, 158] width 5 height 6
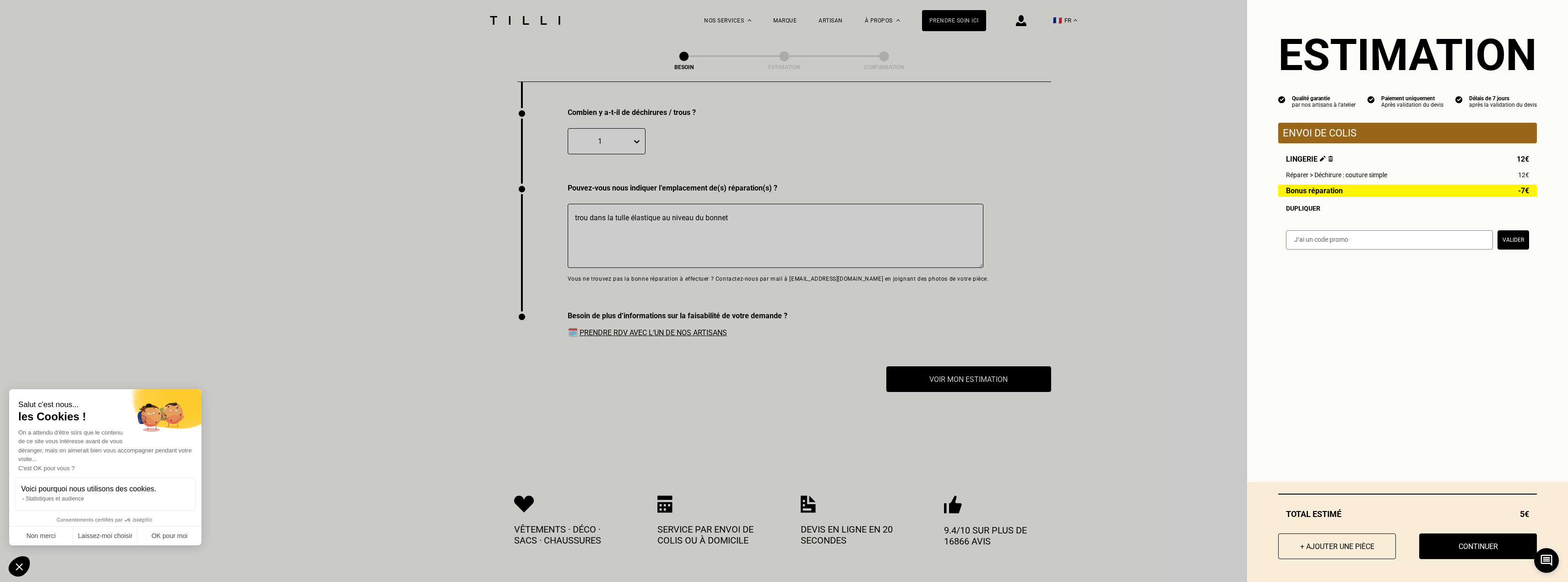
click at [1328, 161] on img at bounding box center [1331, 158] width 5 height 6
click at [1319, 171] on div "Lingerie 12€ Réparer > Déchirure : couture simple 12€ Bonus réparation -7€ Dupl…" at bounding box center [1407, 183] width 258 height 57
click at [1326, 159] on div "Lingerie 12€" at bounding box center [1407, 159] width 243 height 9
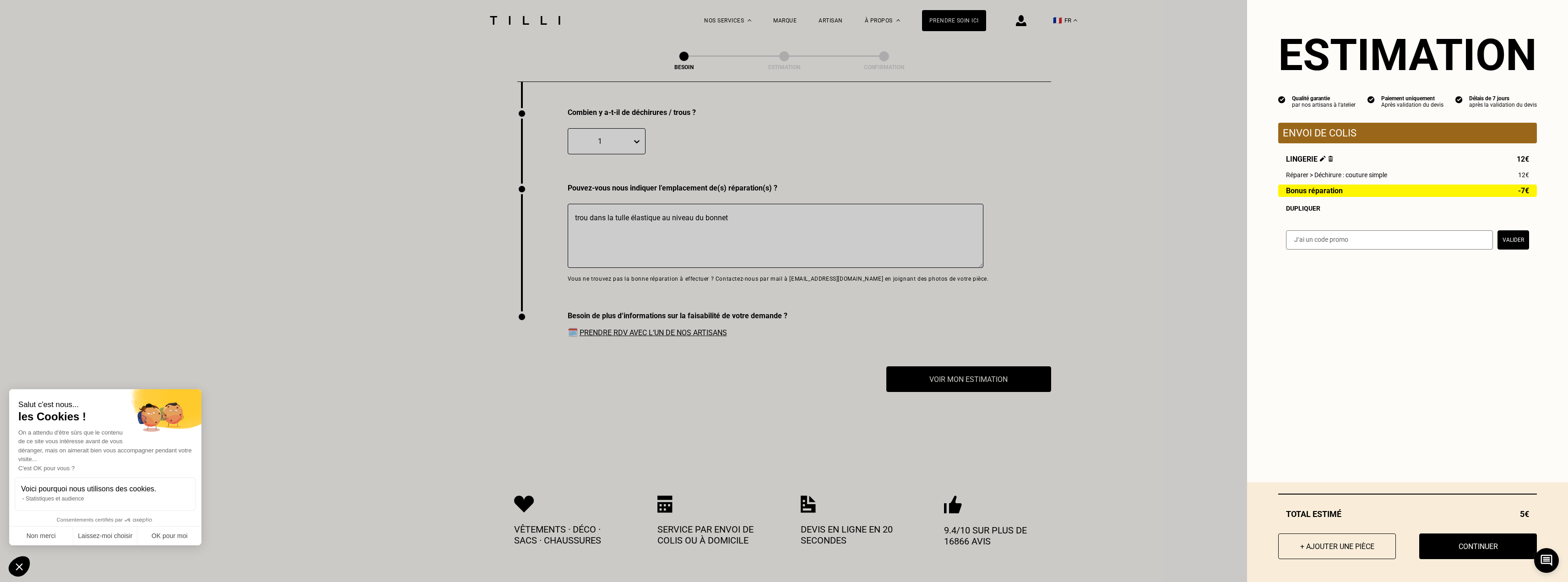
click at [1328, 161] on img at bounding box center [1331, 158] width 5 height 6
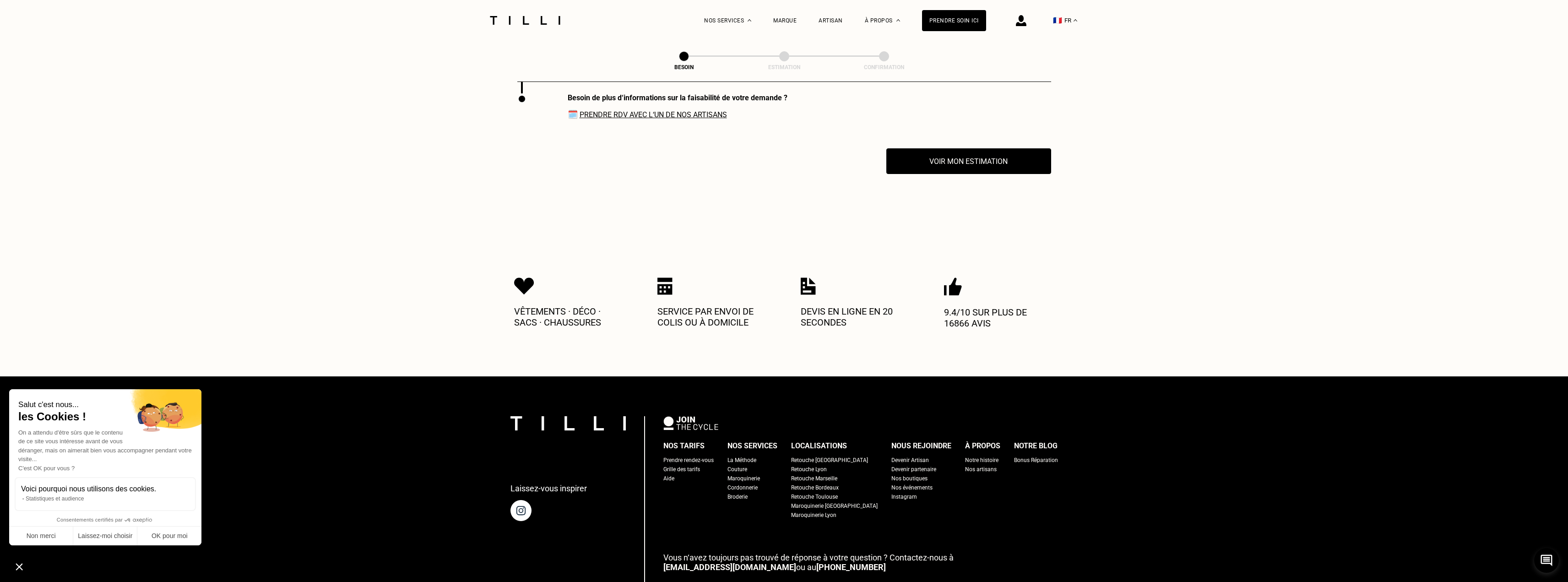
scroll to position [1190, 0]
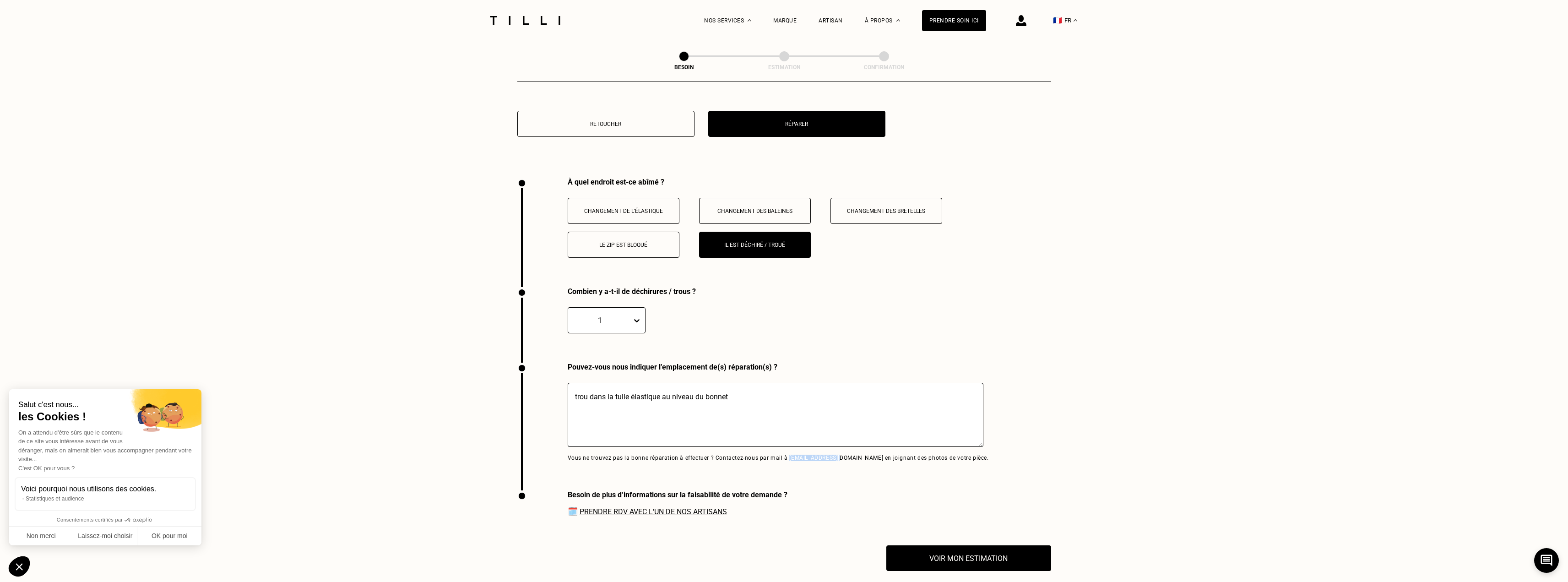
drag, startPoint x: 786, startPoint y: 452, endPoint x: 825, endPoint y: 451, distance: 39.0
click at [825, 455] on p "Vous ne trouvez pas la bonne réparation à effectuer ? Contactez-nous par mail à…" at bounding box center [778, 458] width 421 height 7
copy p "[EMAIL_ADDRESS][DOMAIN_NAME]"
